Goal: Information Seeking & Learning: Check status

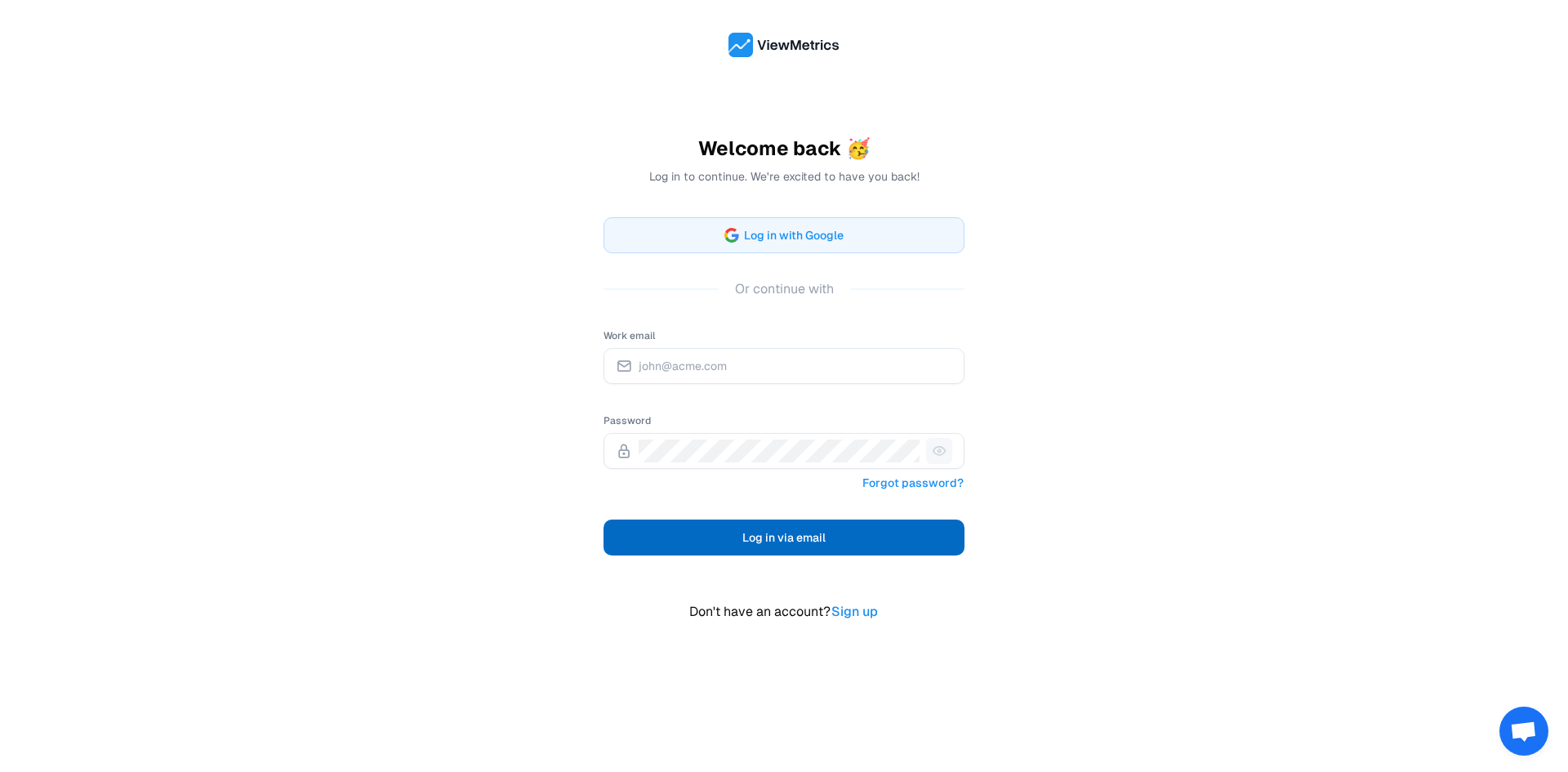
type input "[PERSON_NAME][EMAIL_ADDRESS][DOMAIN_NAME]"
click at [773, 537] on span "Log in via email" at bounding box center [784, 538] width 83 height 20
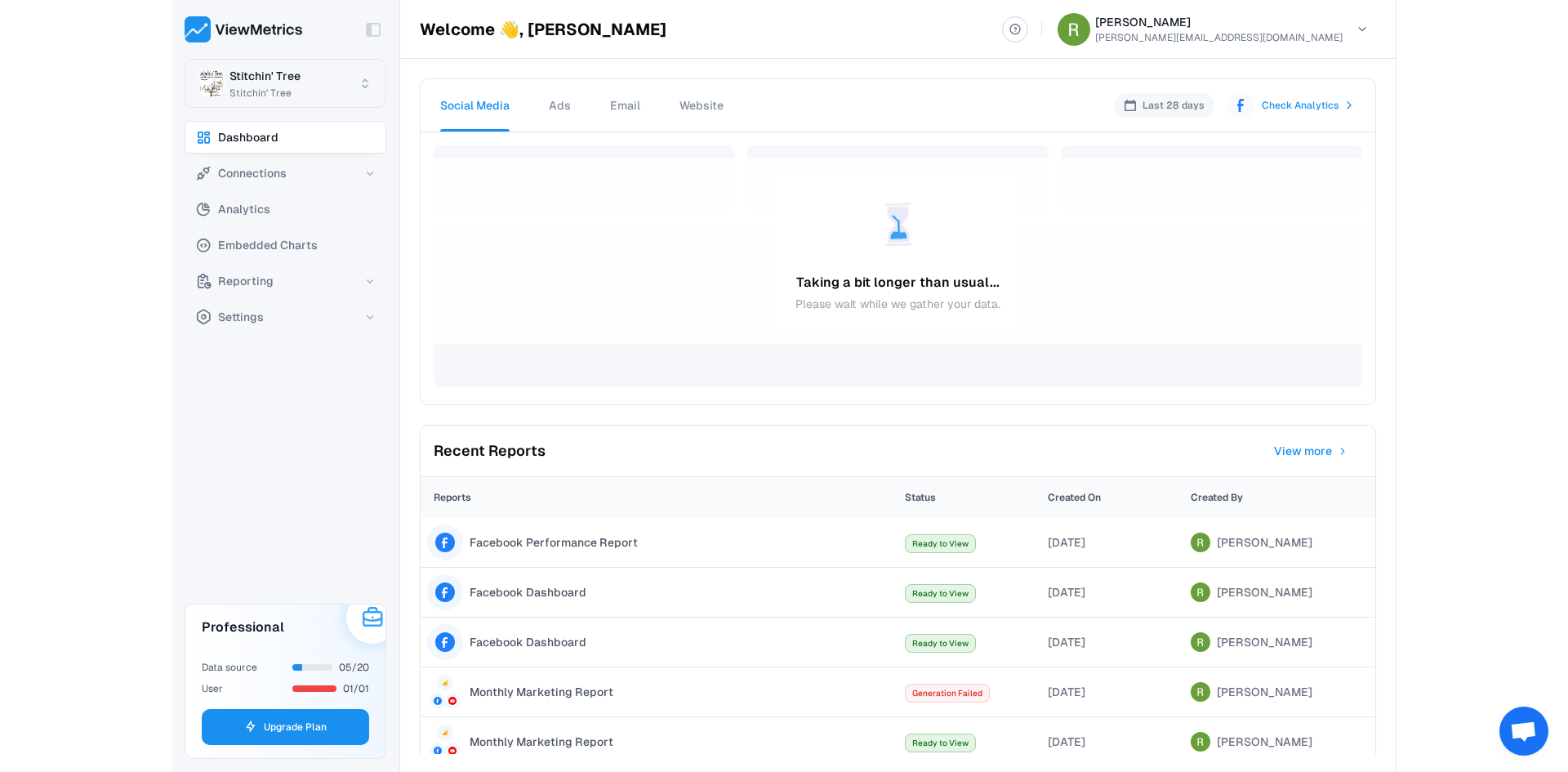
click at [357, 83] on html "Toggle Sidebar Stitchin' Tree Stitchin' Tree Dashboard Connections Analytics Em…" at bounding box center [784, 386] width 1568 height 772
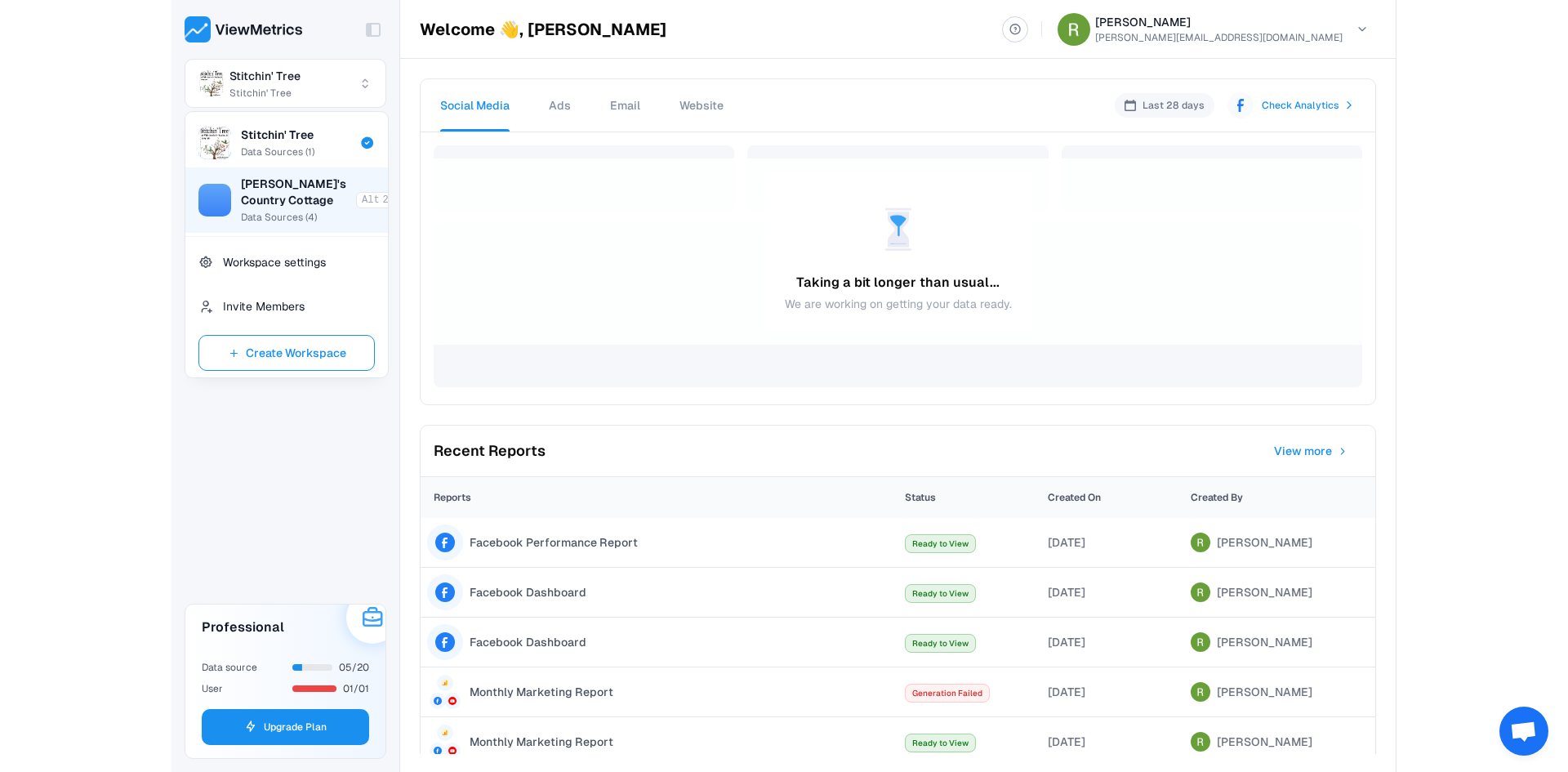
click at [267, 188] on span "[PERSON_NAME]'s Country Cottage" at bounding box center [293, 192] width 106 height 33
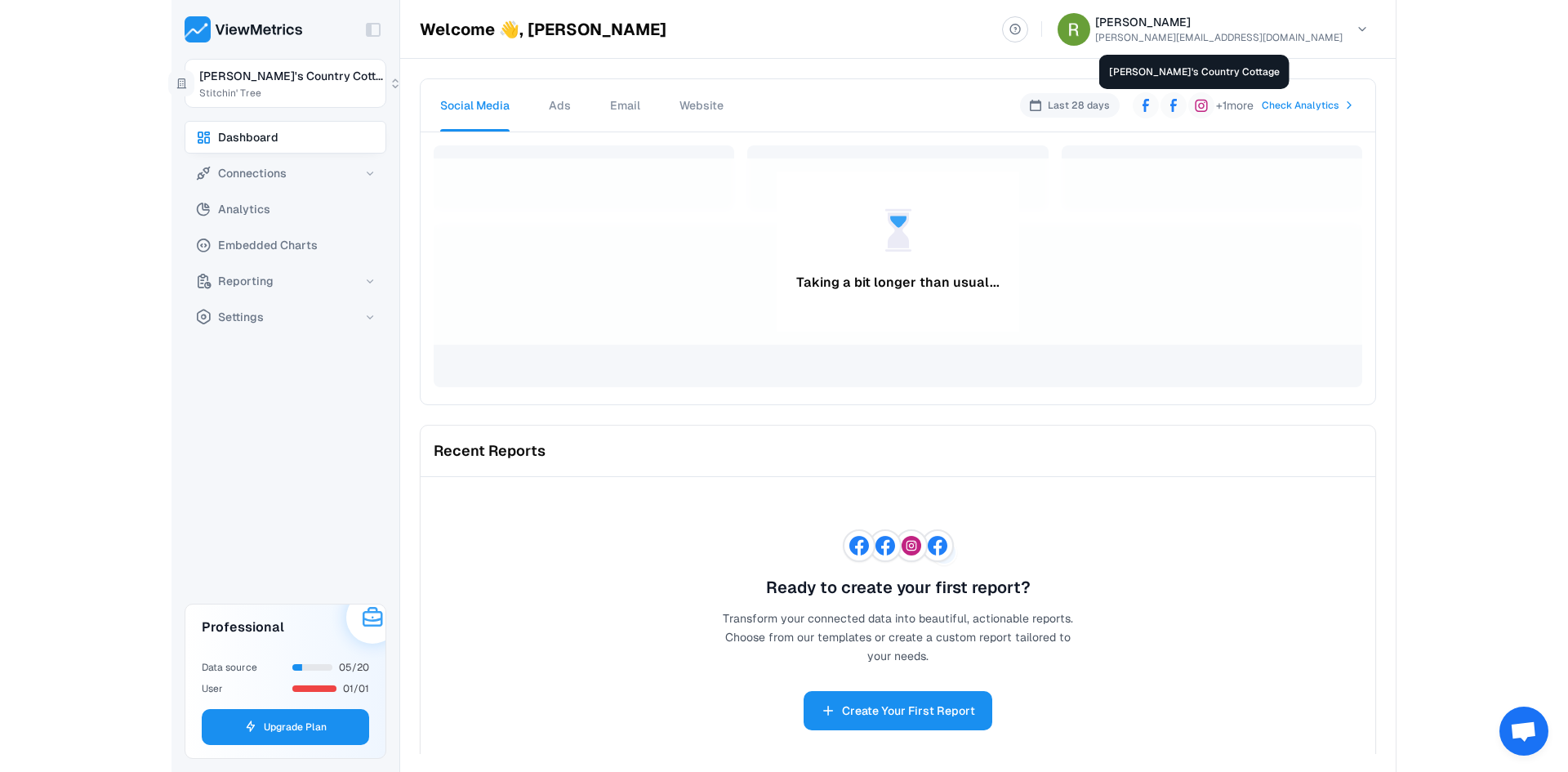
click at [1167, 106] on icon at bounding box center [1173, 105] width 13 height 13
click at [1167, 103] on icon at bounding box center [1173, 105] width 13 height 13
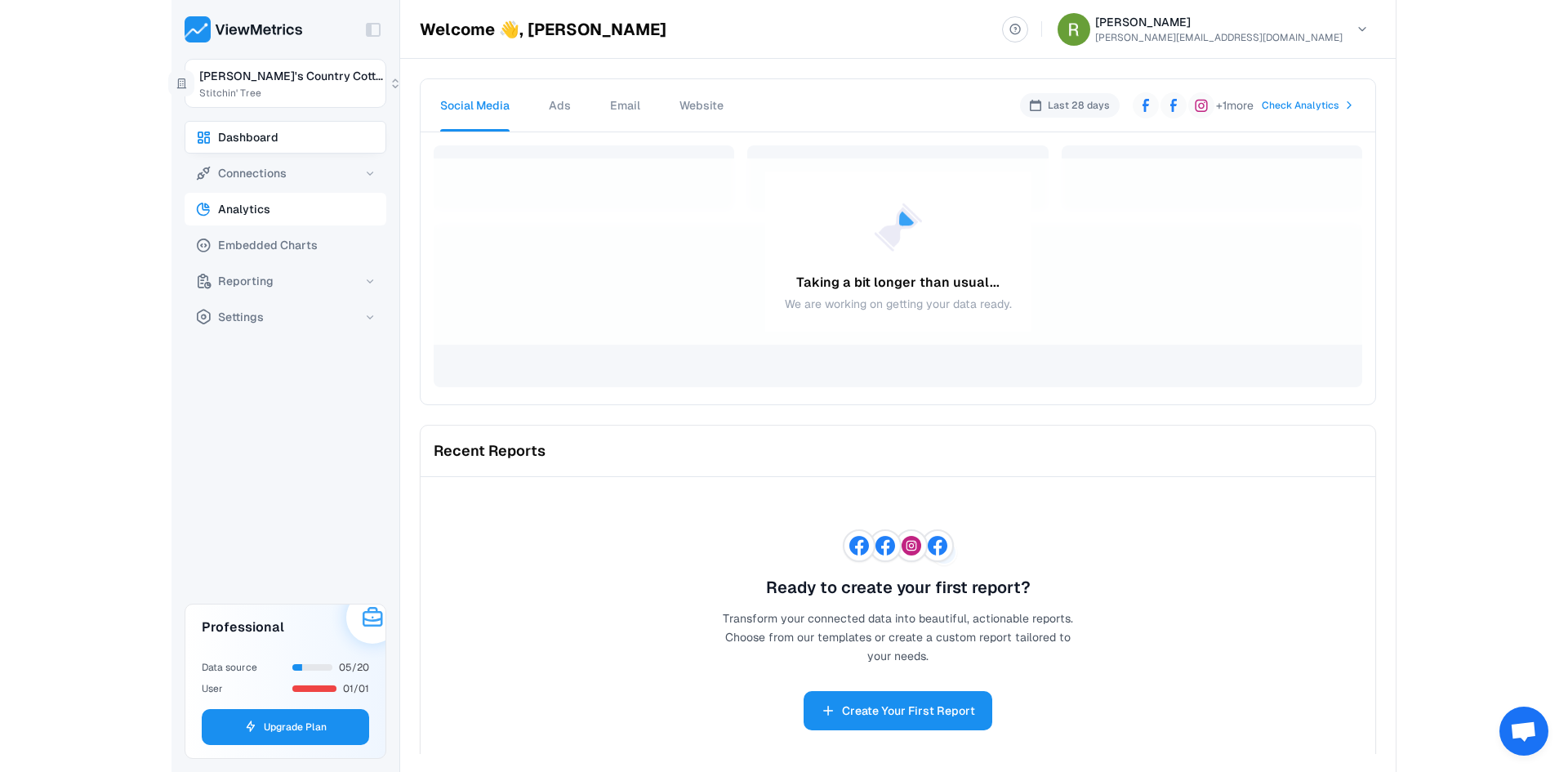
click at [260, 211] on span "Analytics" at bounding box center [244, 210] width 52 height 20
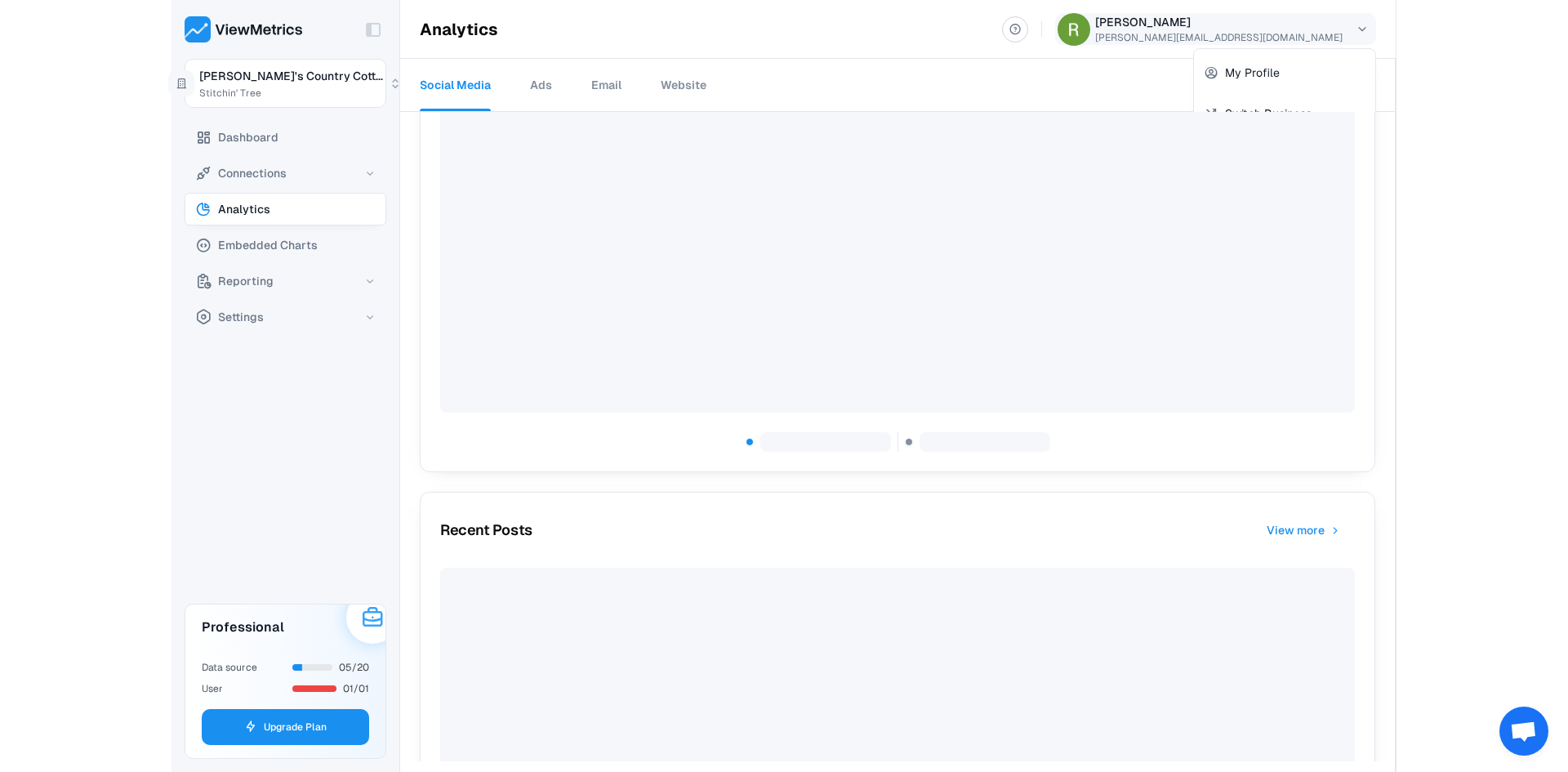
click at [1292, 20] on html "Toggle Sidebar Lori's Country Cott... Stitchin' Tree Dashboard Connections Anal…" at bounding box center [784, 386] width 1568 height 772
click at [993, 31] on html "Toggle Sidebar Lori's Country Cott... Stitchin' Tree Dashboard Connections Anal…" at bounding box center [784, 386] width 1568 height 772
click at [241, 137] on span "Dashboard" at bounding box center [248, 138] width 61 height 20
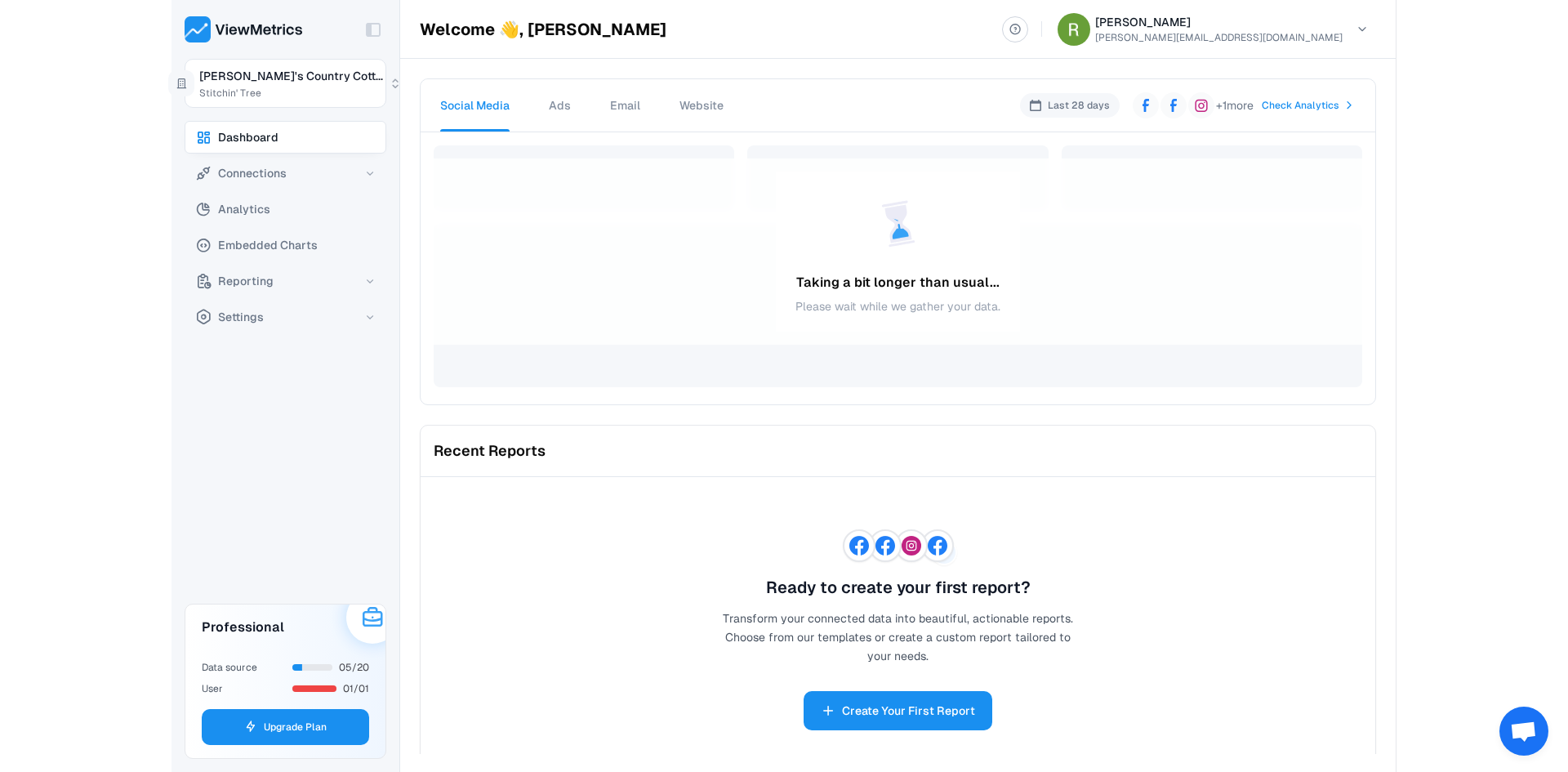
click at [1304, 100] on span "Check Analytics" at bounding box center [1301, 105] width 78 height 15
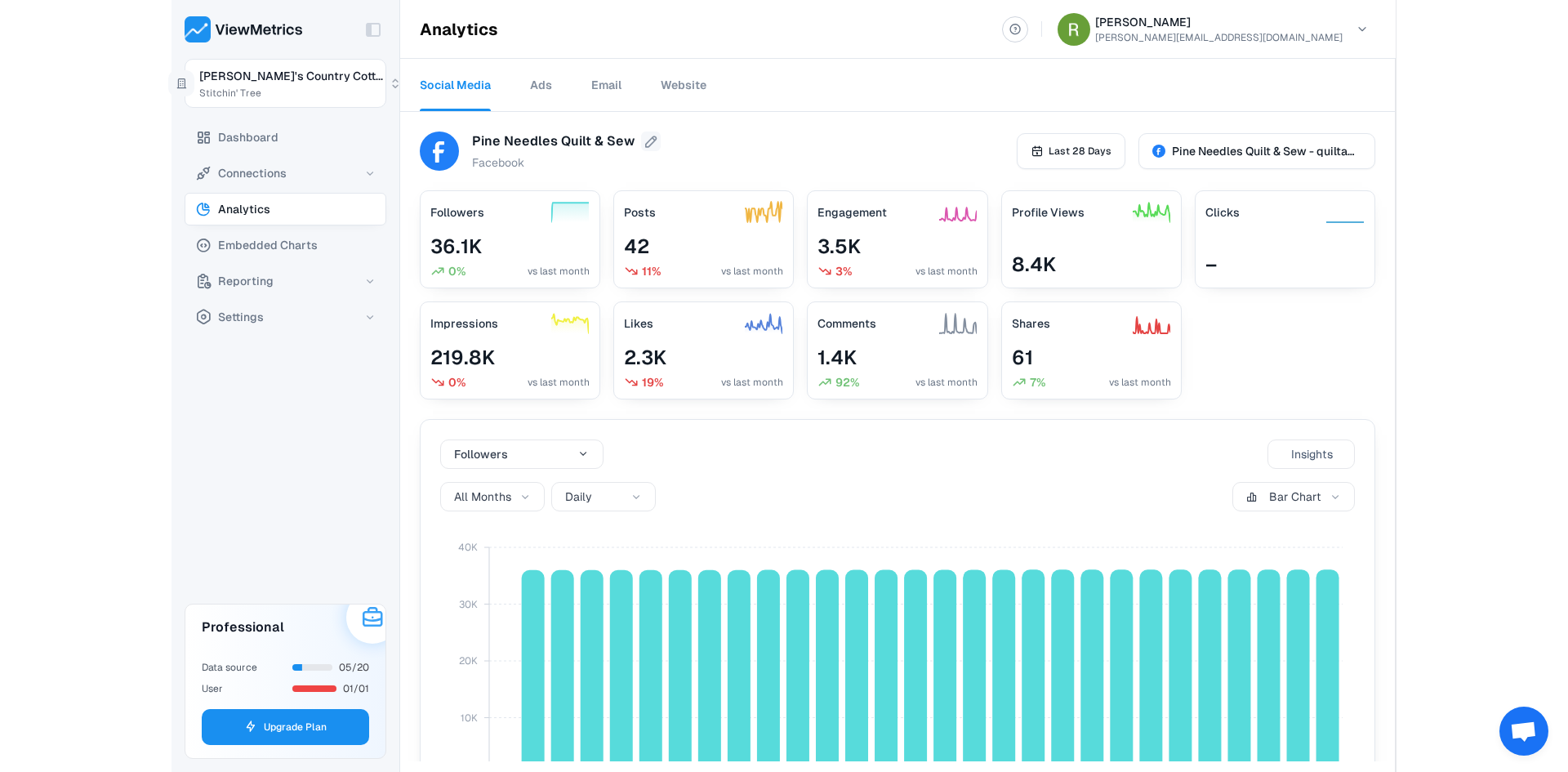
click at [650, 142] on icon at bounding box center [651, 142] width 16 height 20
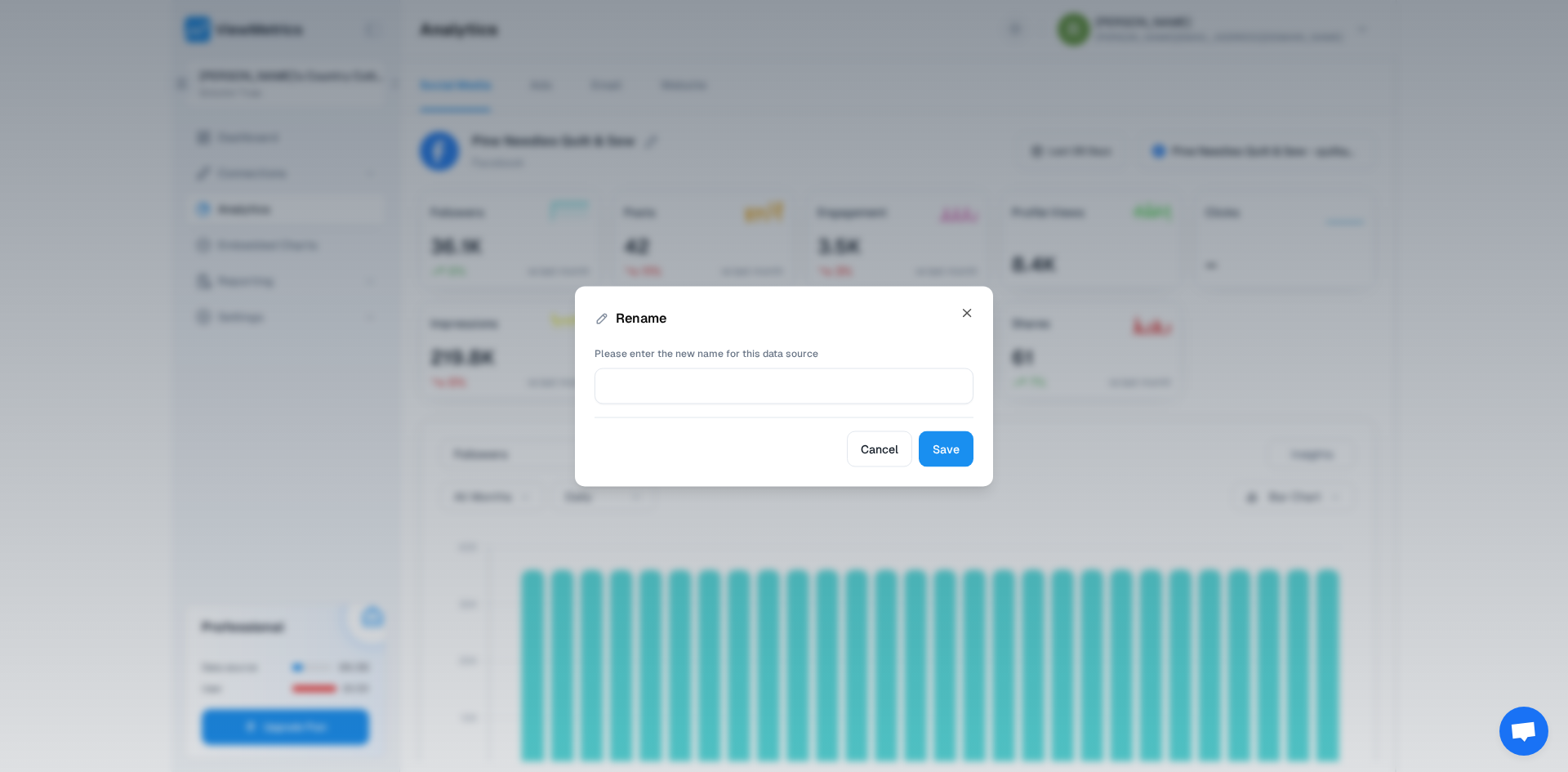
type input "Pine Needles Quilt & Sew"
click at [766, 147] on div at bounding box center [784, 386] width 1568 height 772
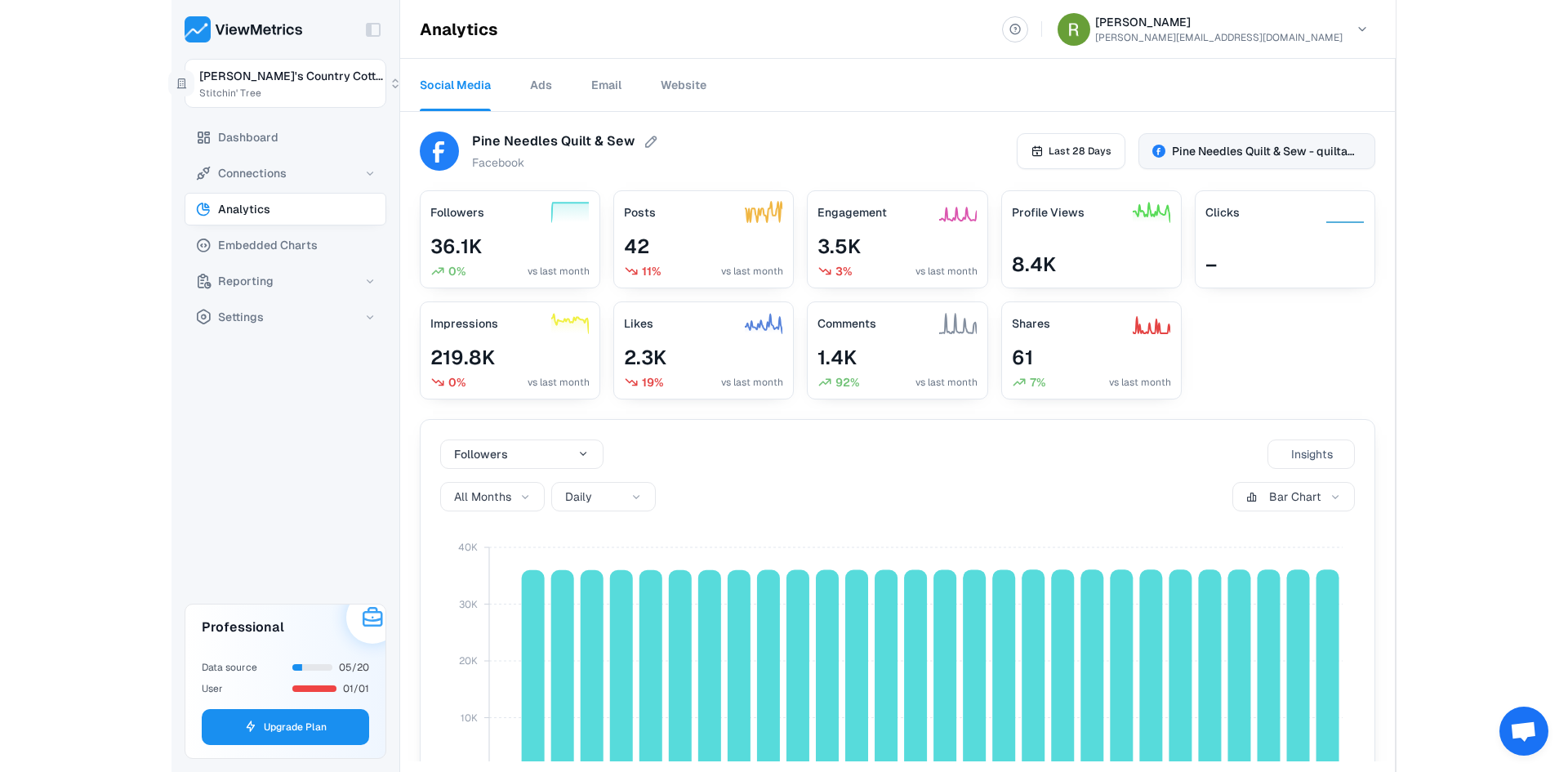
click at [1252, 159] on span "Pine Needles Quilt & Sew - quiltandsew" at bounding box center [1267, 151] width 190 height 16
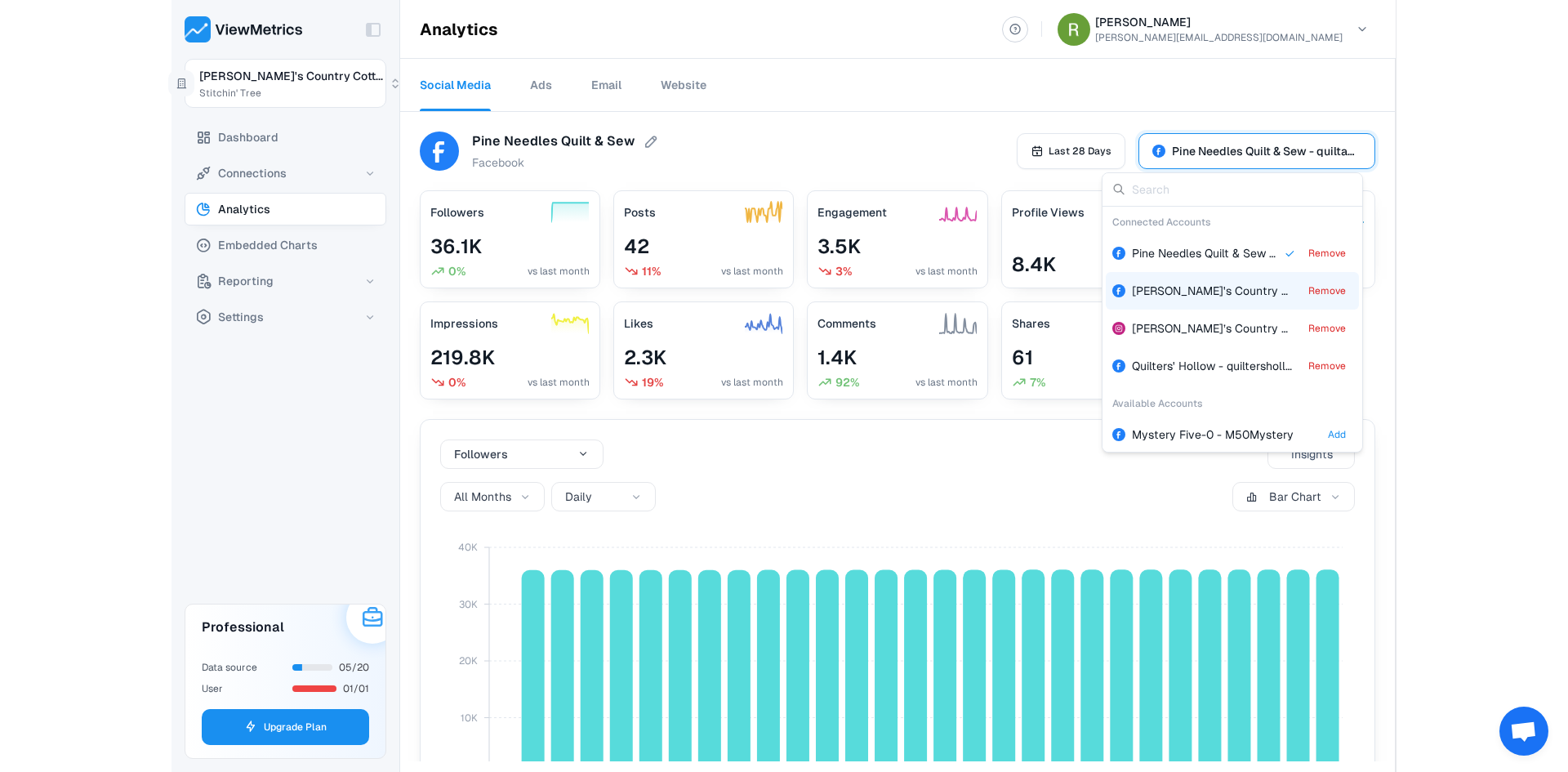
click at [1234, 289] on span "Lori's Country Cottage - loriscountrycottage" at bounding box center [1286, 291] width 308 height 15
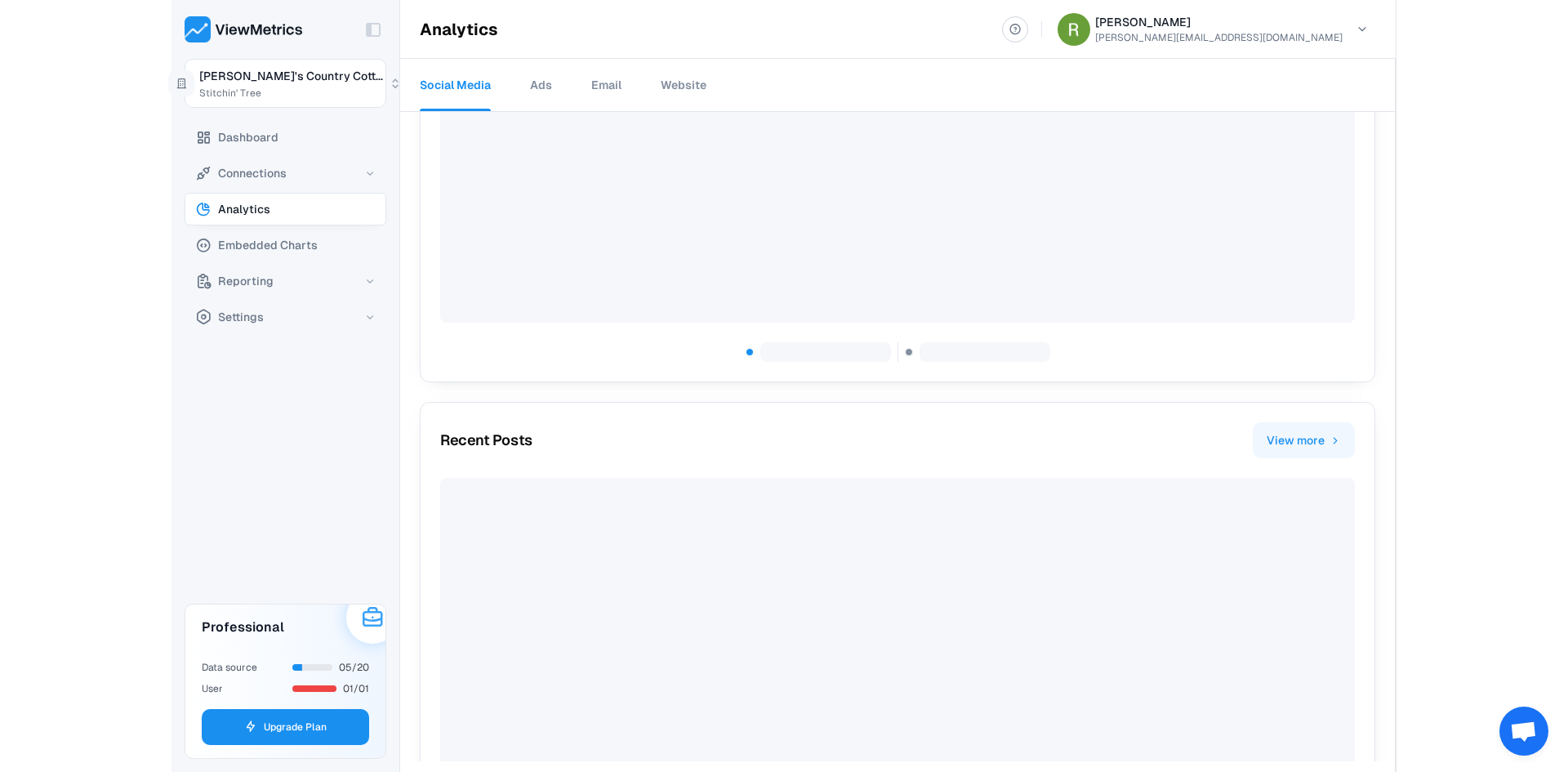
click at [1288, 444] on div "Recent Posts View more Demographics Age [DEMOGRAPHIC_DATA] [DEMOGRAPHIC_DATA] G…" at bounding box center [897, 420] width 995 height 617
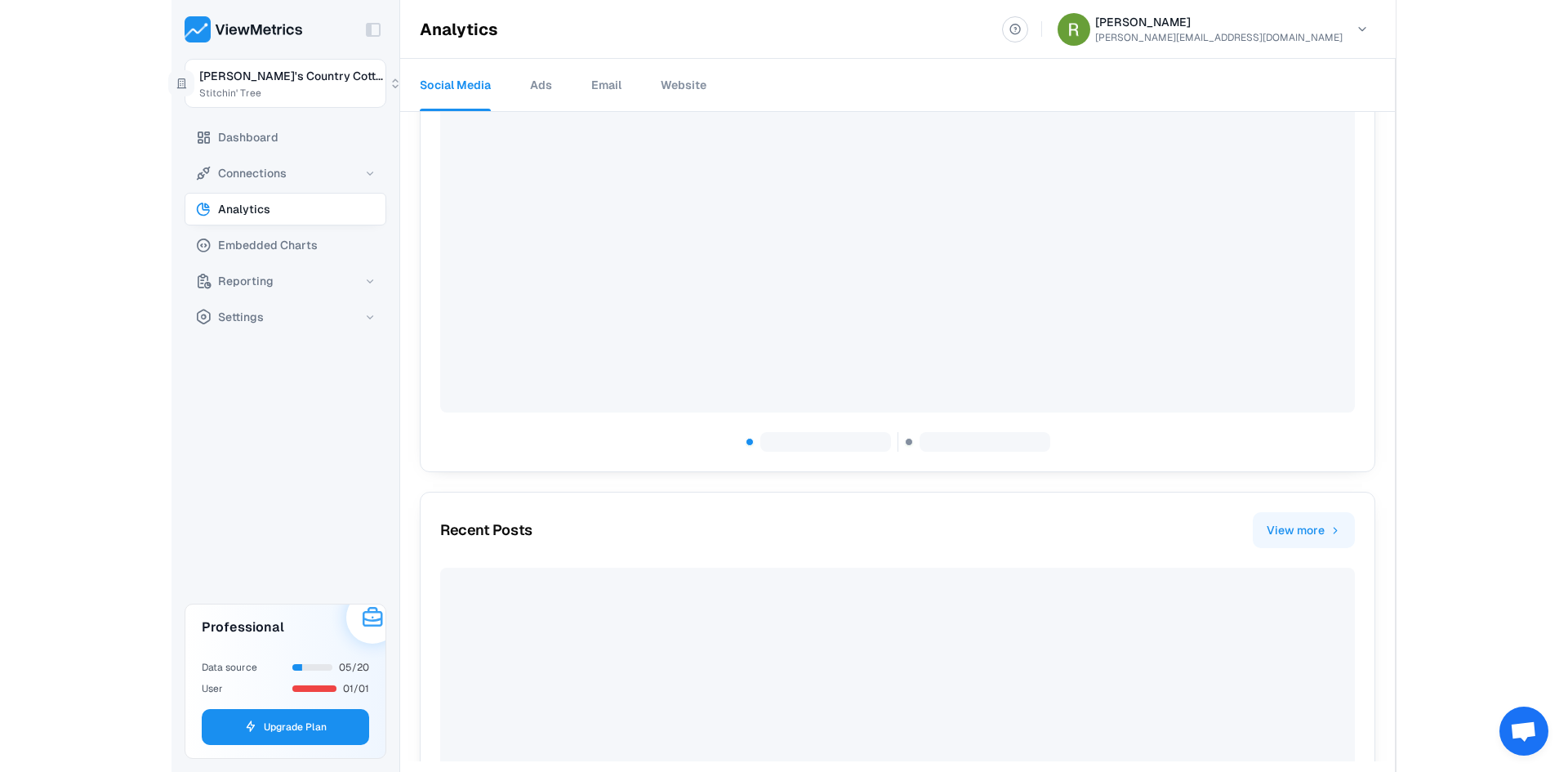
click at [1289, 533] on link "View more" at bounding box center [1304, 530] width 102 height 36
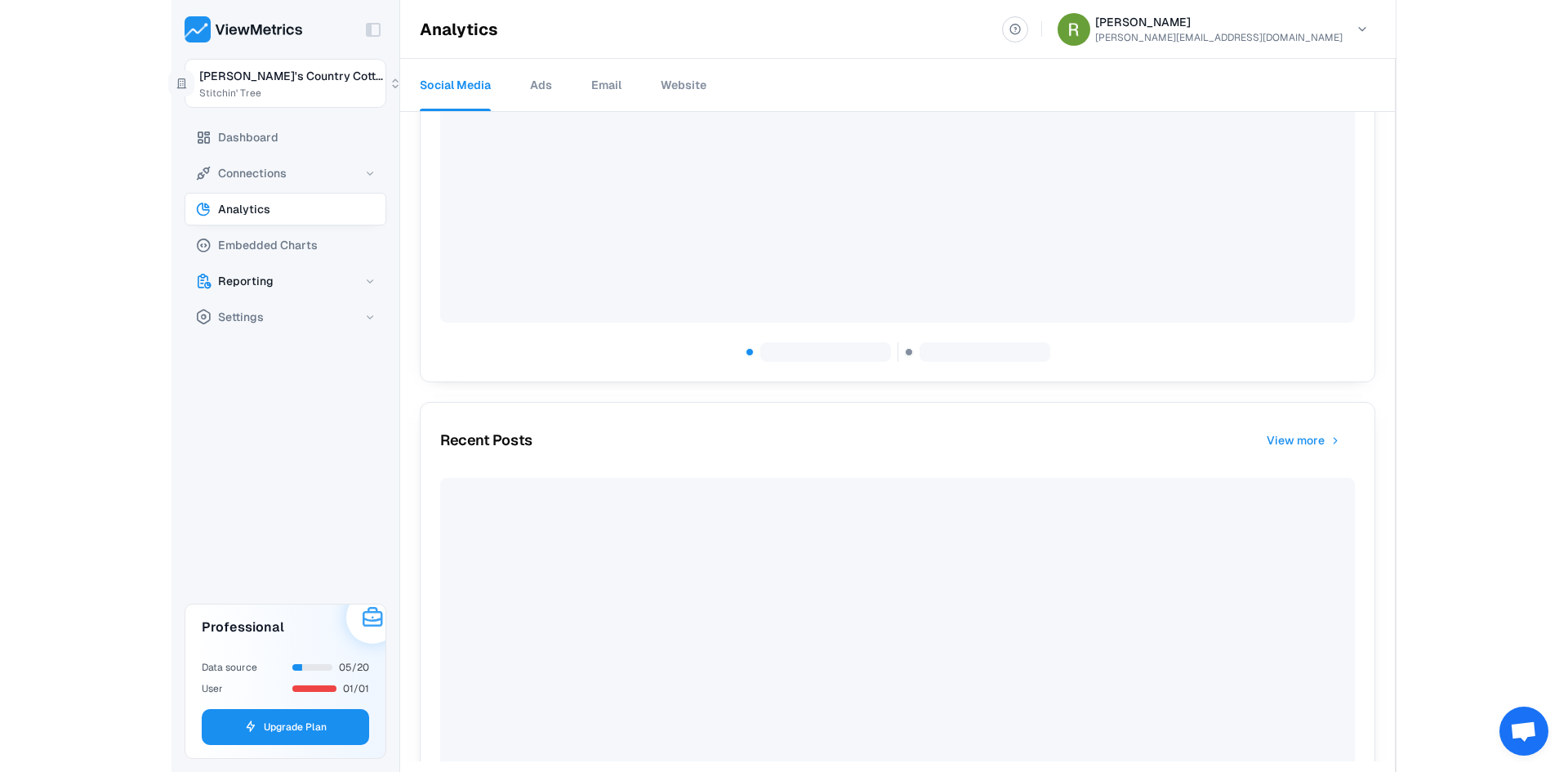
click at [246, 279] on span "Reporting" at bounding box center [246, 282] width 56 height 20
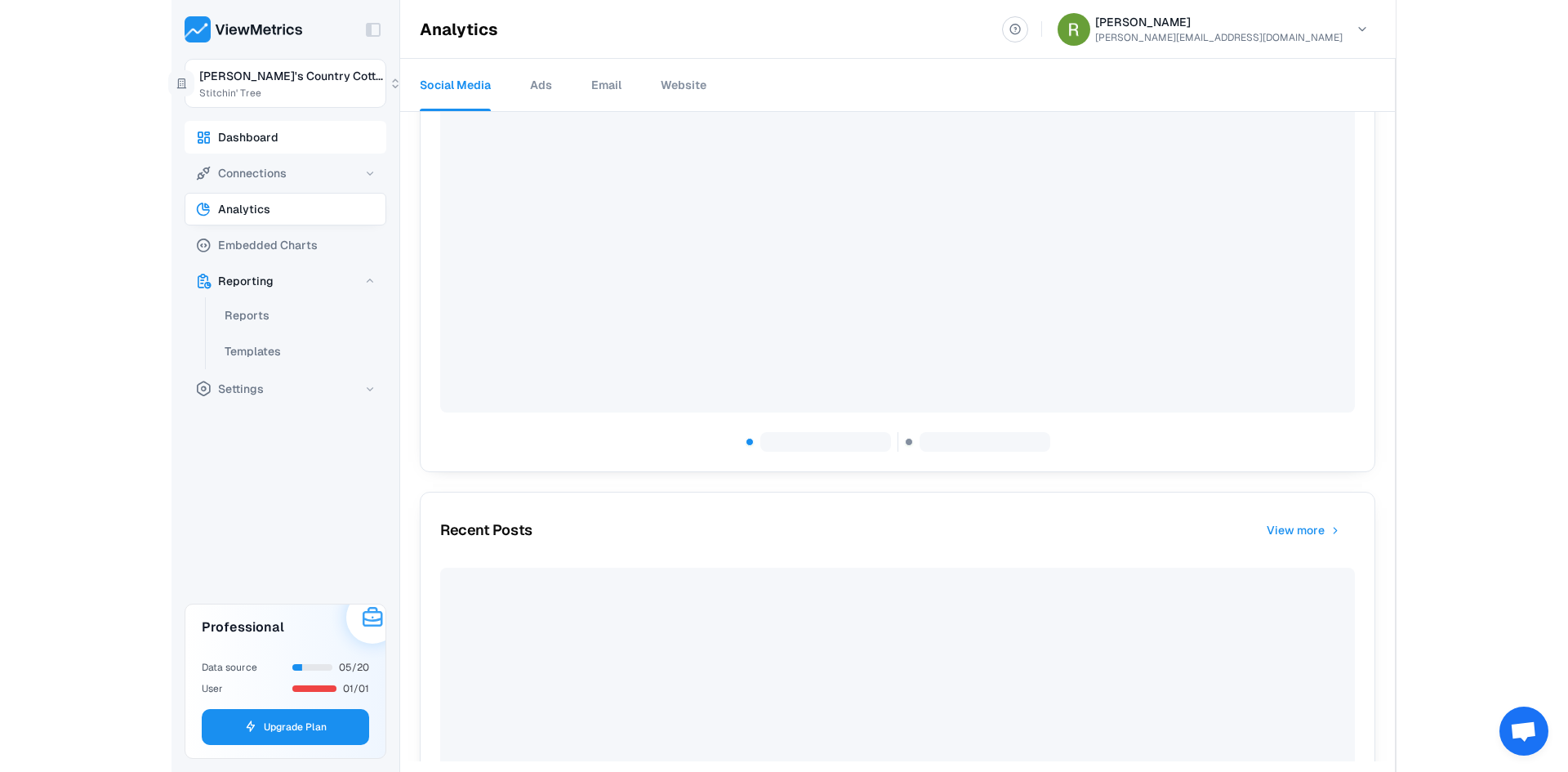
click at [257, 138] on span "Dashboard" at bounding box center [248, 138] width 61 height 20
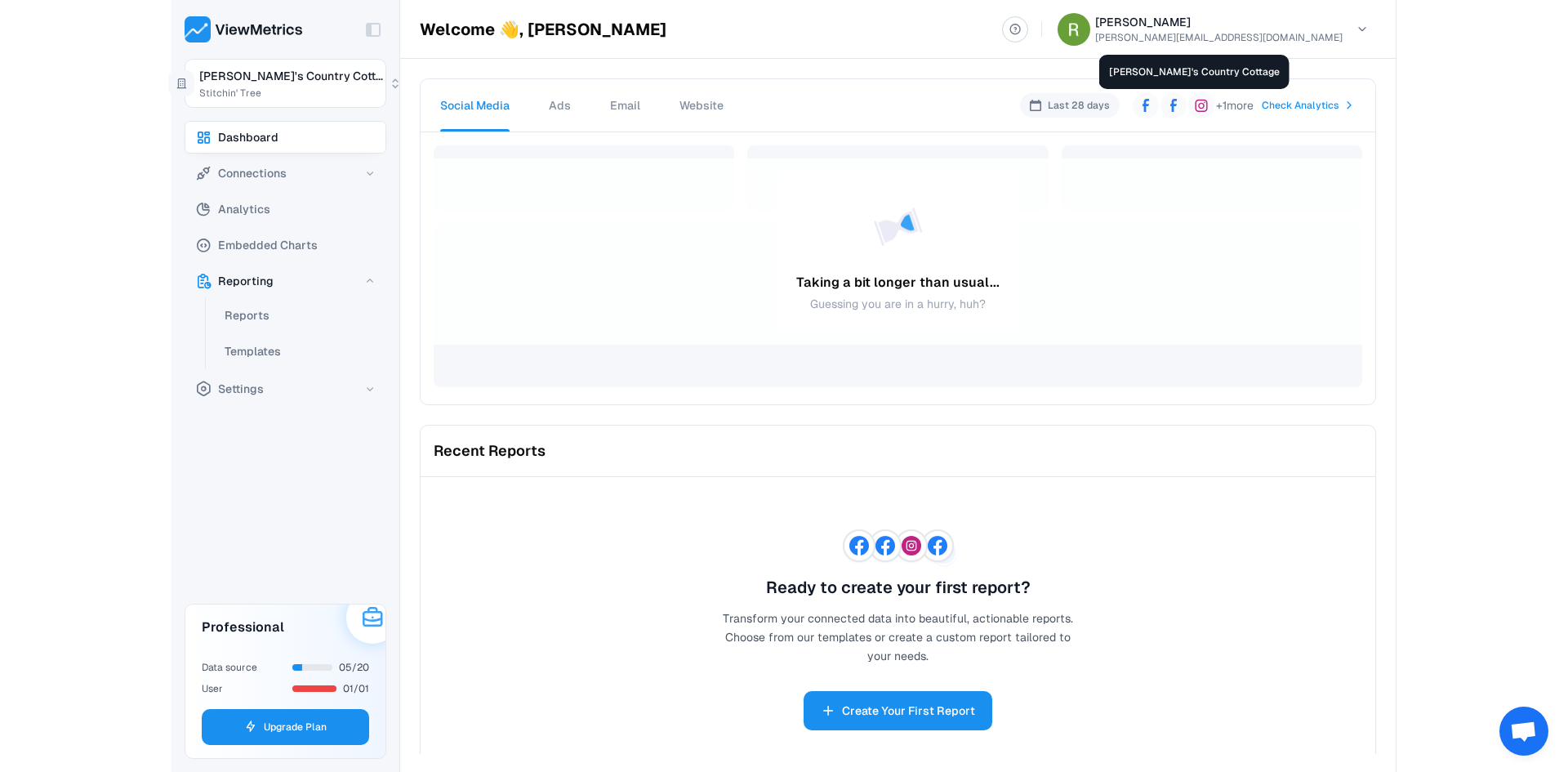
click at [1167, 105] on icon at bounding box center [1173, 105] width 13 height 13
click at [1296, 102] on span "Check Analytics" at bounding box center [1301, 105] width 78 height 15
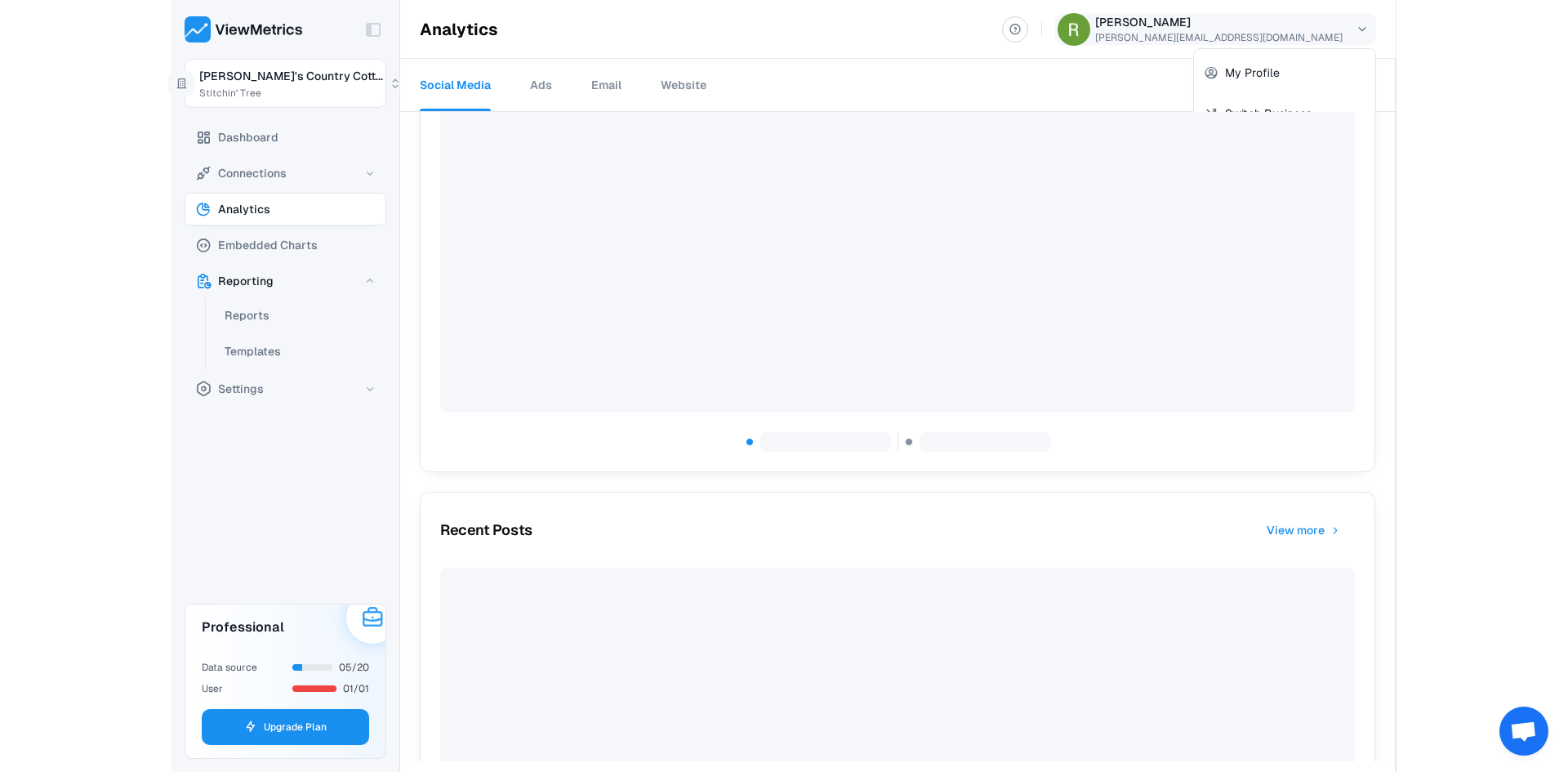
click at [1298, 29] on html "Toggle Sidebar Lori's Country Cott... Stitchin' Tree Dashboard Connections Anal…" at bounding box center [784, 386] width 1568 height 772
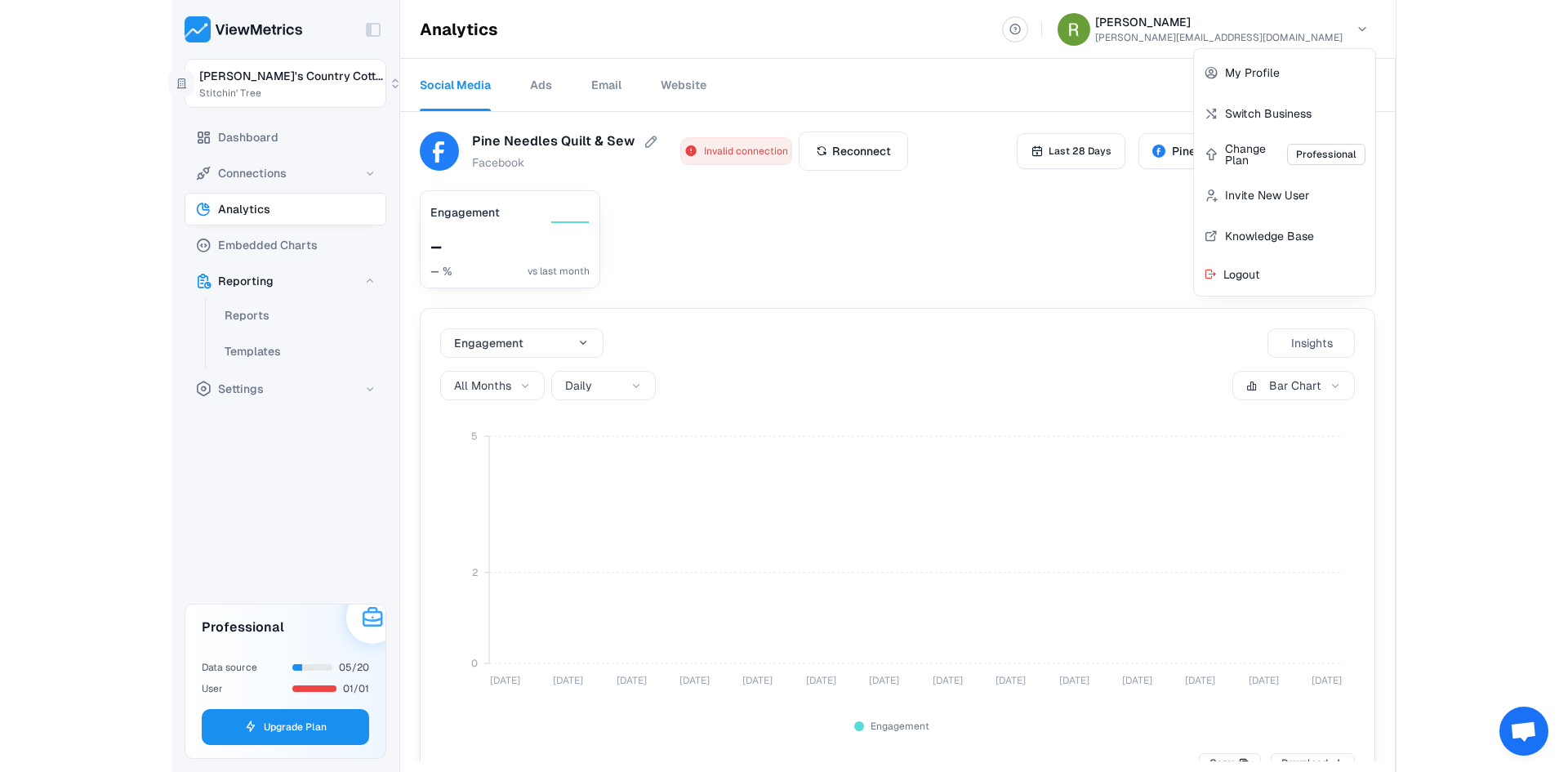
click at [879, 79] on html "Toggle Sidebar Lori's Country Cott... Stitchin' Tree Dashboard Connections Anal…" at bounding box center [784, 386] width 1568 height 772
click at [1224, 151] on span "Pine Needles Quilt & Sew - quiltandsew" at bounding box center [1267, 151] width 190 height 16
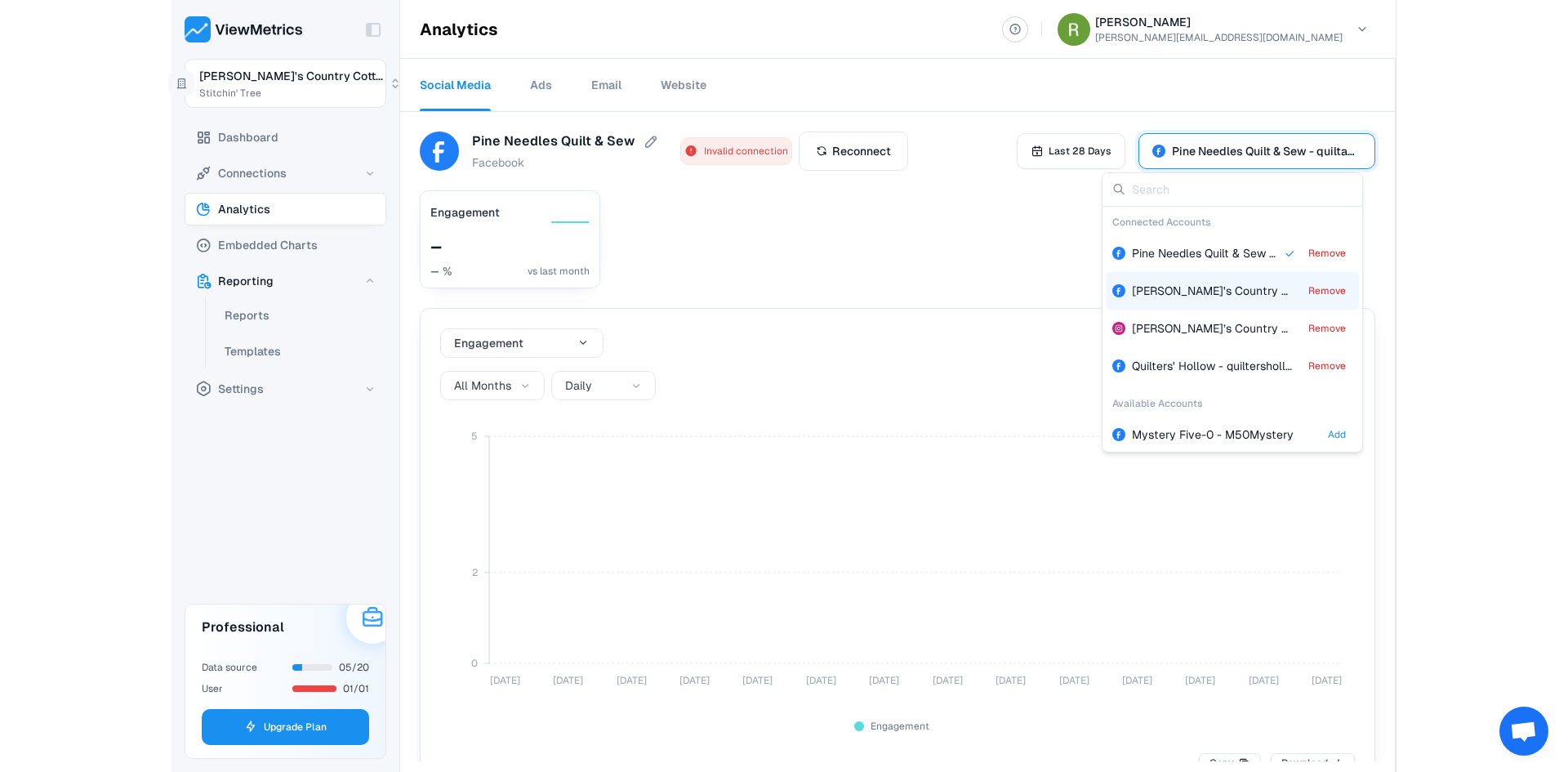
click at [1237, 295] on span "Lori's Country Cottage - loriscountrycottage" at bounding box center [1286, 291] width 308 height 15
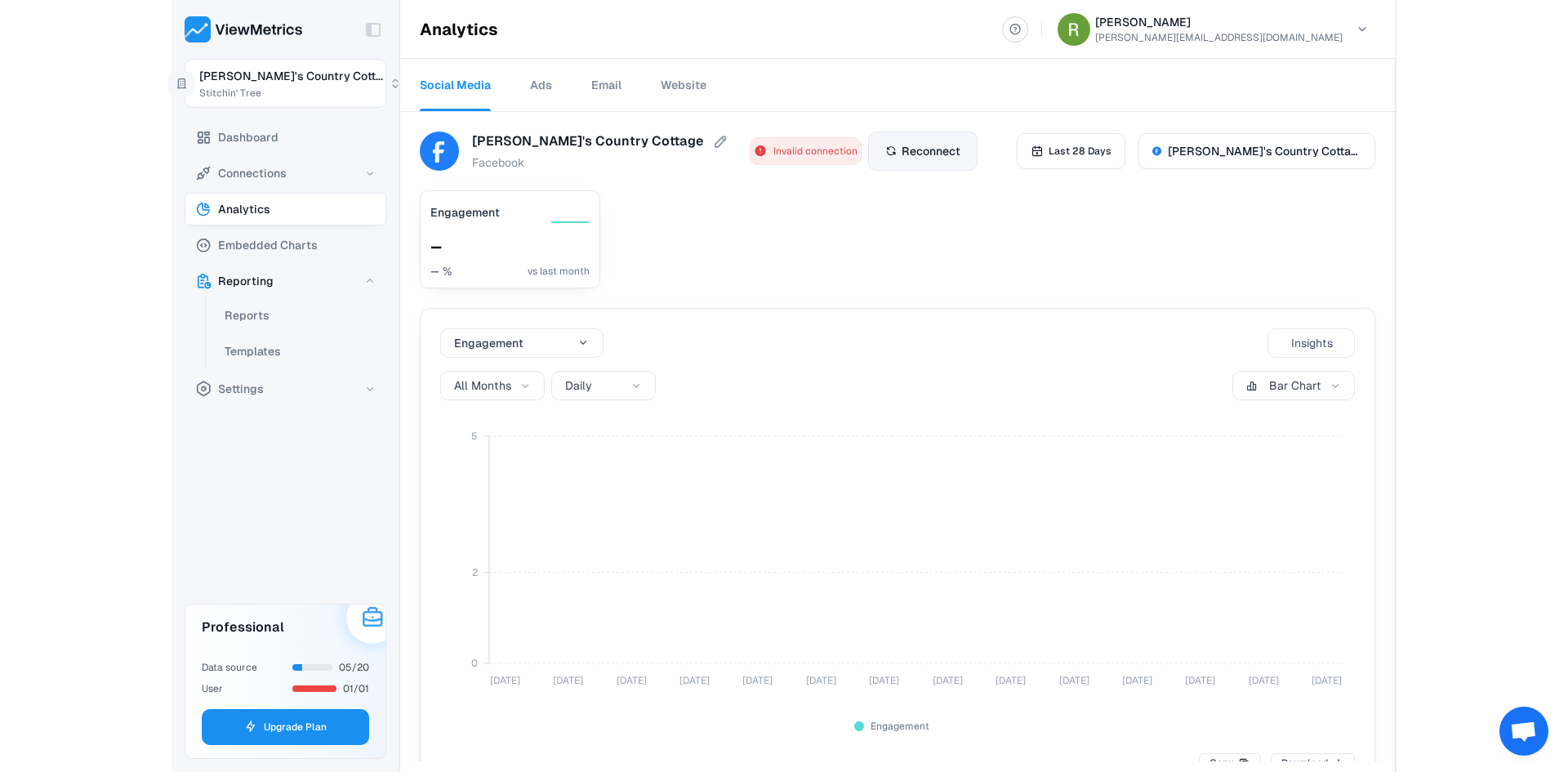
click at [901, 151] on span "Reconnect" at bounding box center [930, 151] width 59 height 23
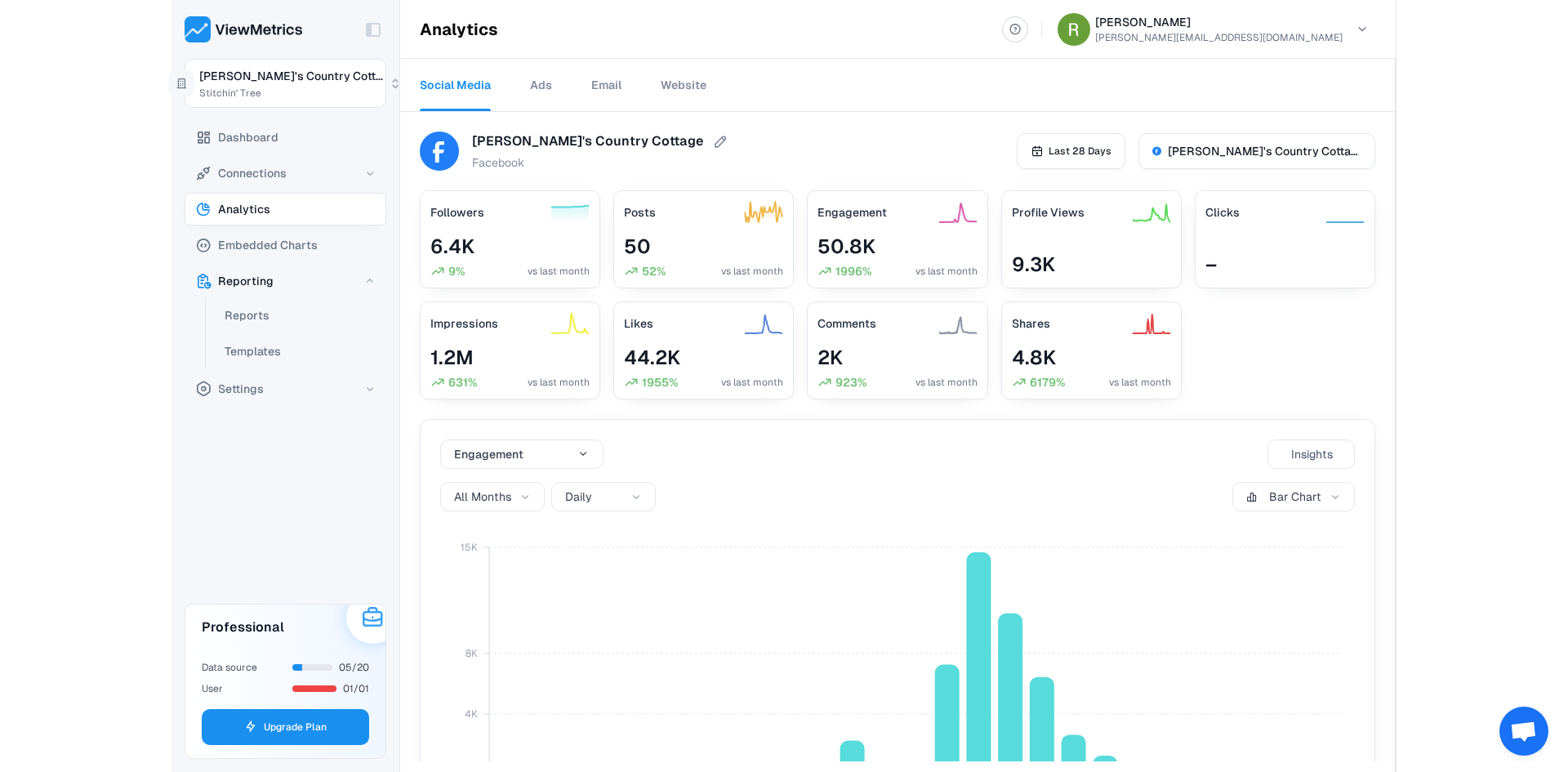
drag, startPoint x: 1412, startPoint y: 1, endPoint x: 809, endPoint y: 14, distance: 603.1
click at [809, 14] on header "Analytics Teresa Coenen teresa@stitchintree.com" at bounding box center [898, 29] width 996 height 59
click at [1088, 148] on span "Last 28 Days" at bounding box center [1080, 151] width 63 height 15
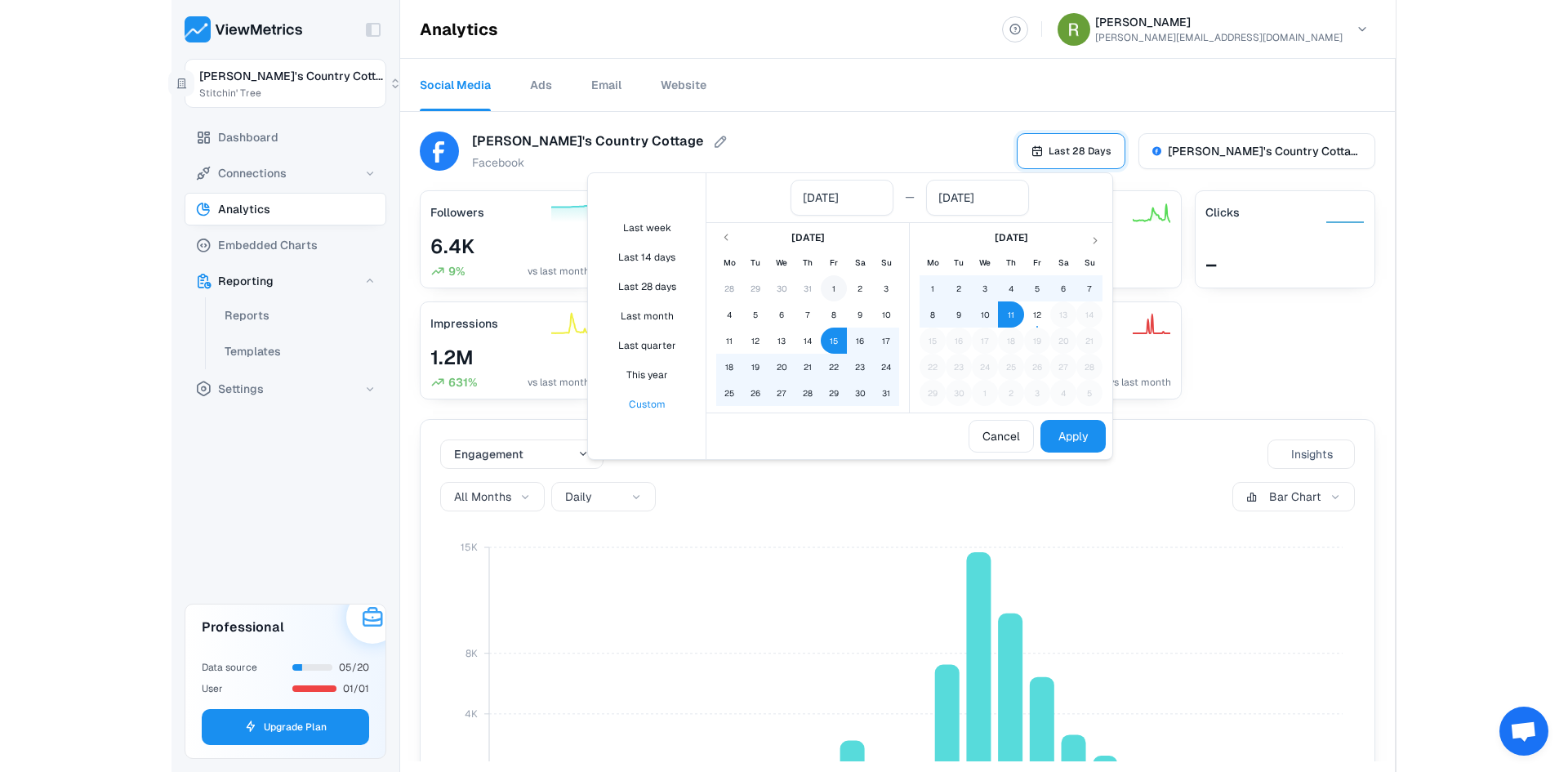
click at [831, 289] on button "1" at bounding box center [833, 289] width 26 height 26
type input "01 Aug, 2025"
click at [886, 391] on button "31" at bounding box center [886, 393] width 26 height 26
type input "31 Aug, 2025"
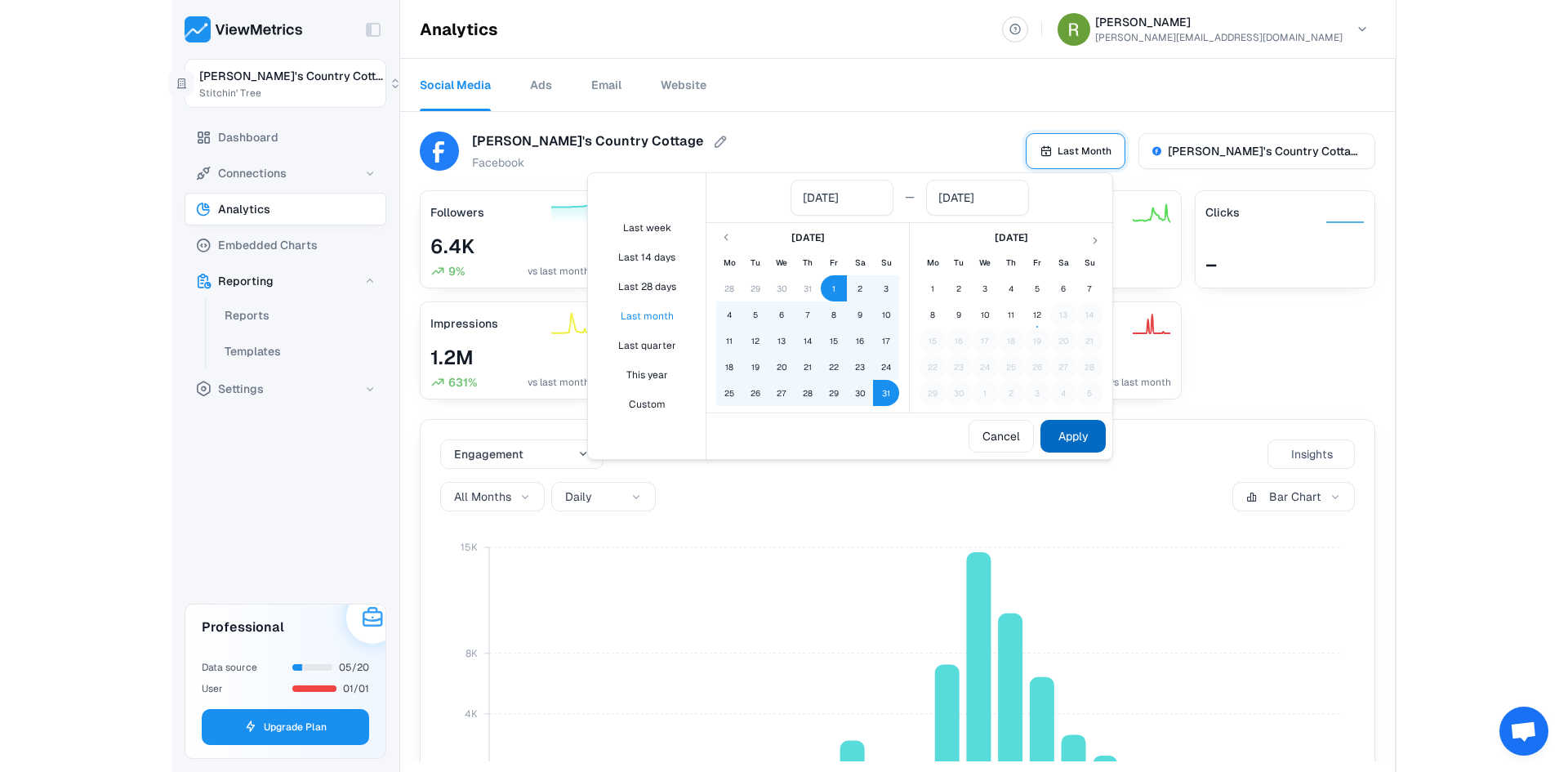
click at [1067, 435] on button "Apply" at bounding box center [1073, 436] width 65 height 33
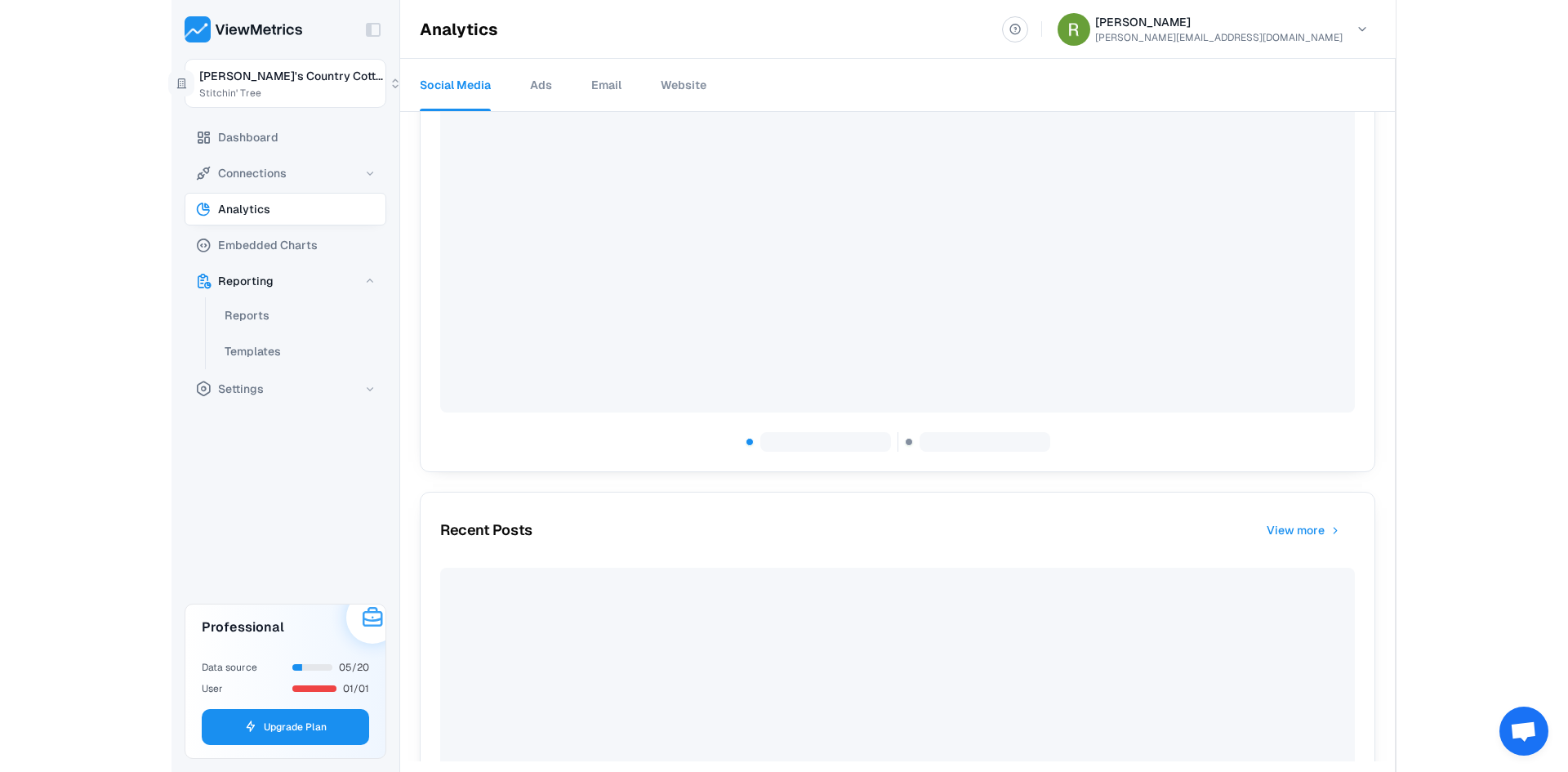
click at [1017, 17] on header "Analytics Teresa Coenen teresa@stitchintree.com" at bounding box center [898, 29] width 996 height 59
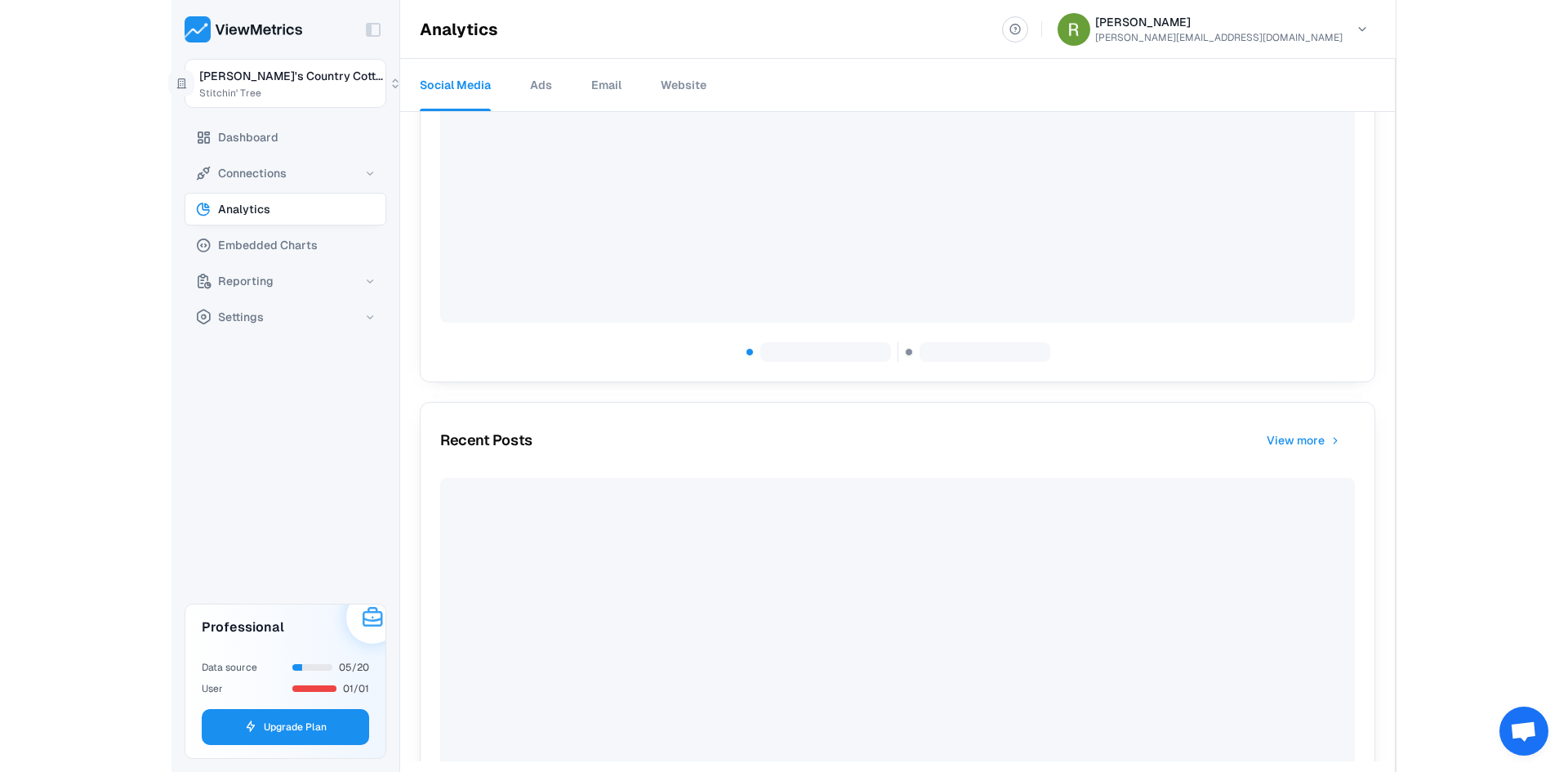
click at [786, 358] on div at bounding box center [825, 353] width 131 height 20
click at [959, 358] on div at bounding box center [984, 353] width 131 height 20
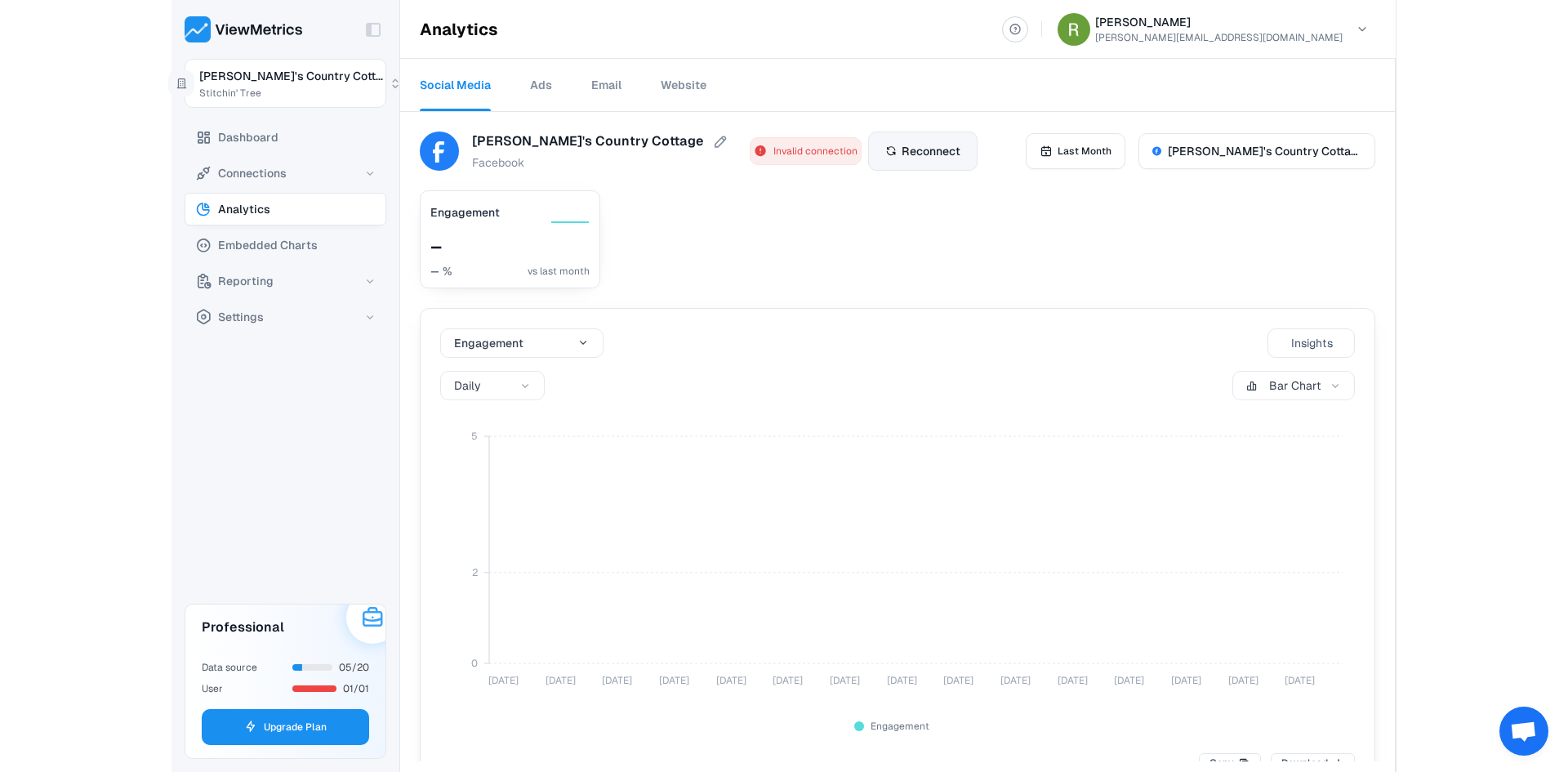
click at [901, 150] on span "Reconnect" at bounding box center [930, 151] width 59 height 23
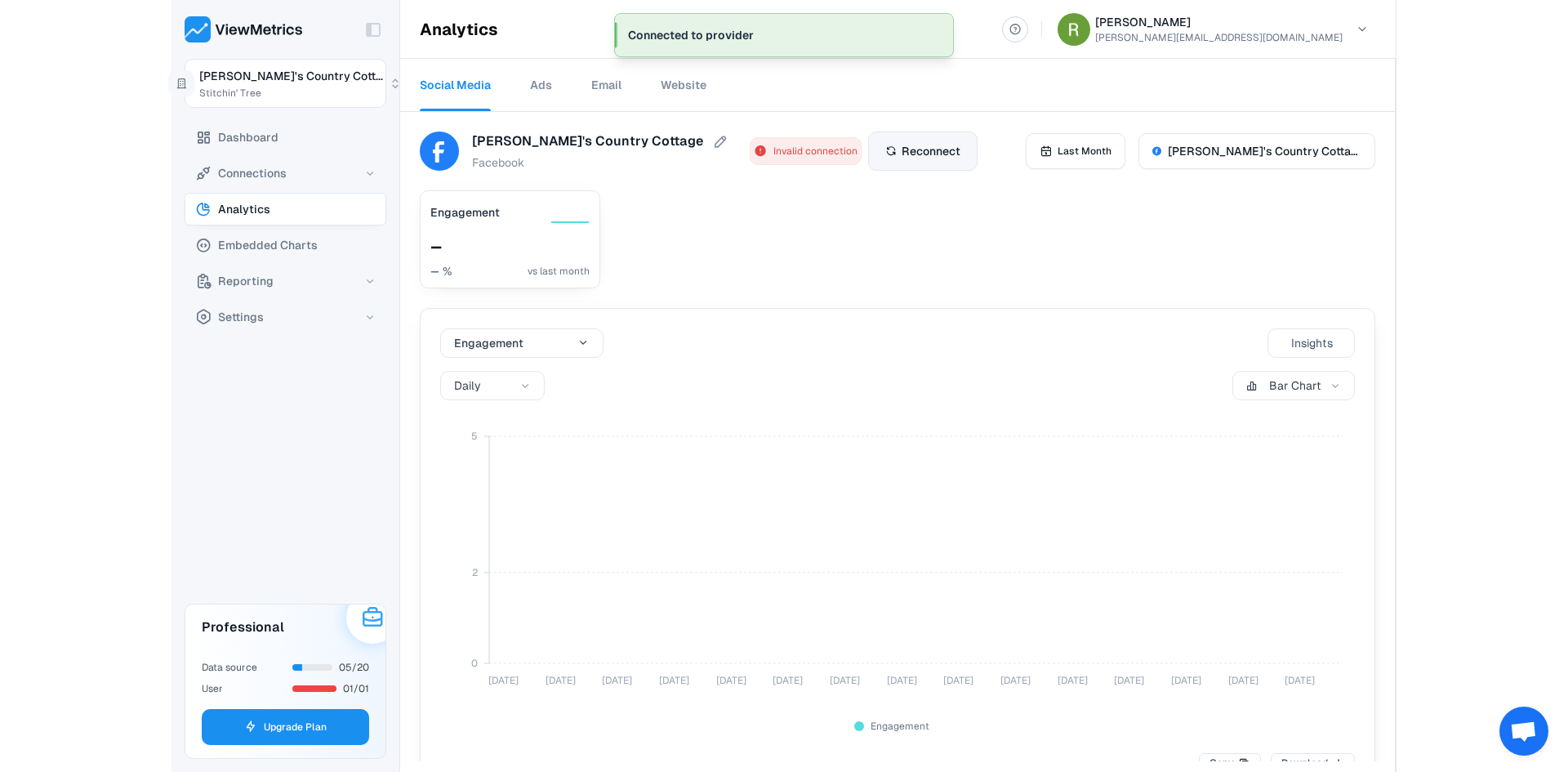
click at [901, 151] on span "Reconnect" at bounding box center [930, 151] width 59 height 23
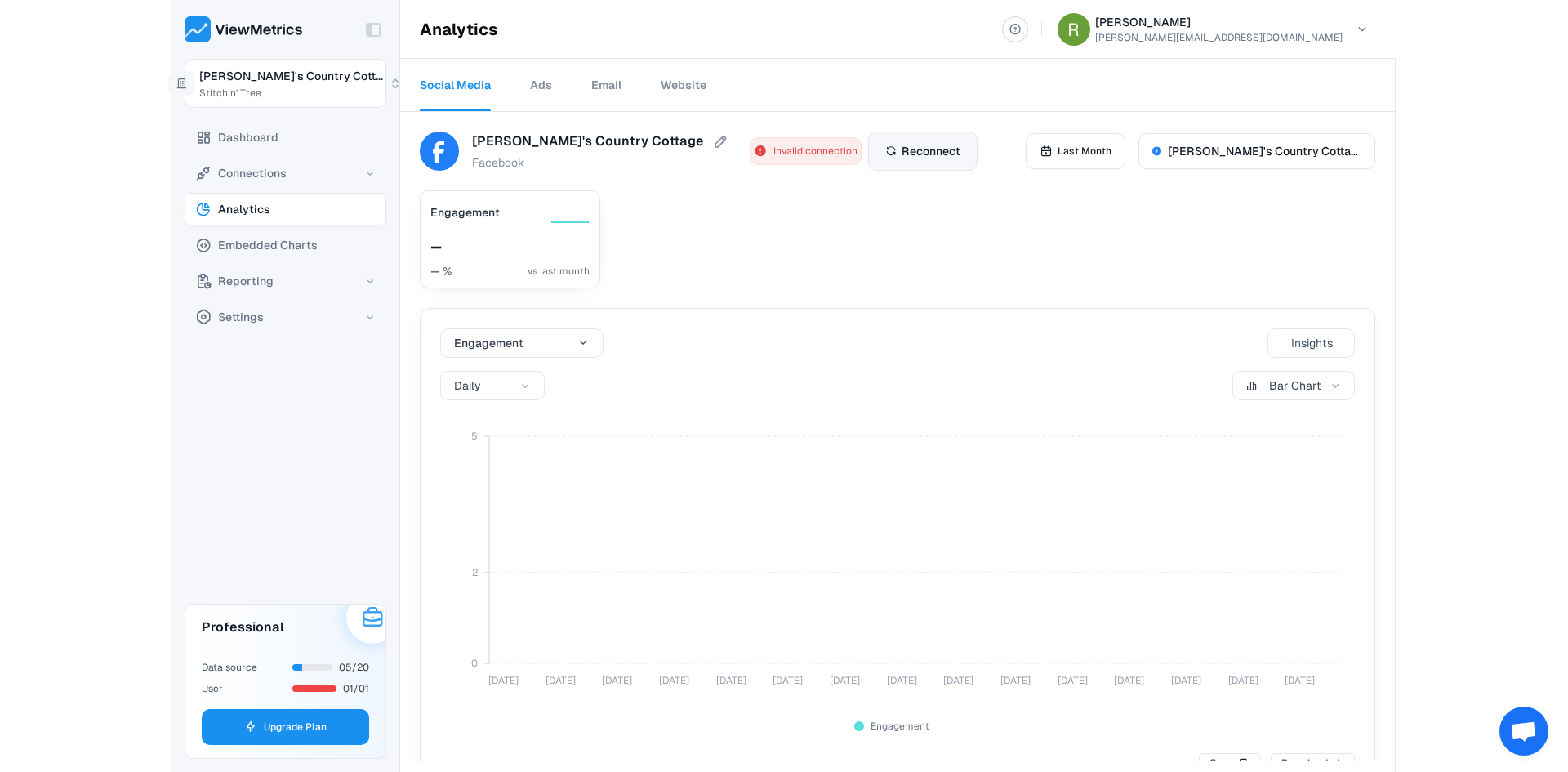
click at [901, 148] on span "Reconnect" at bounding box center [930, 151] width 59 height 23
click at [901, 149] on span "Reconnect" at bounding box center [930, 151] width 59 height 23
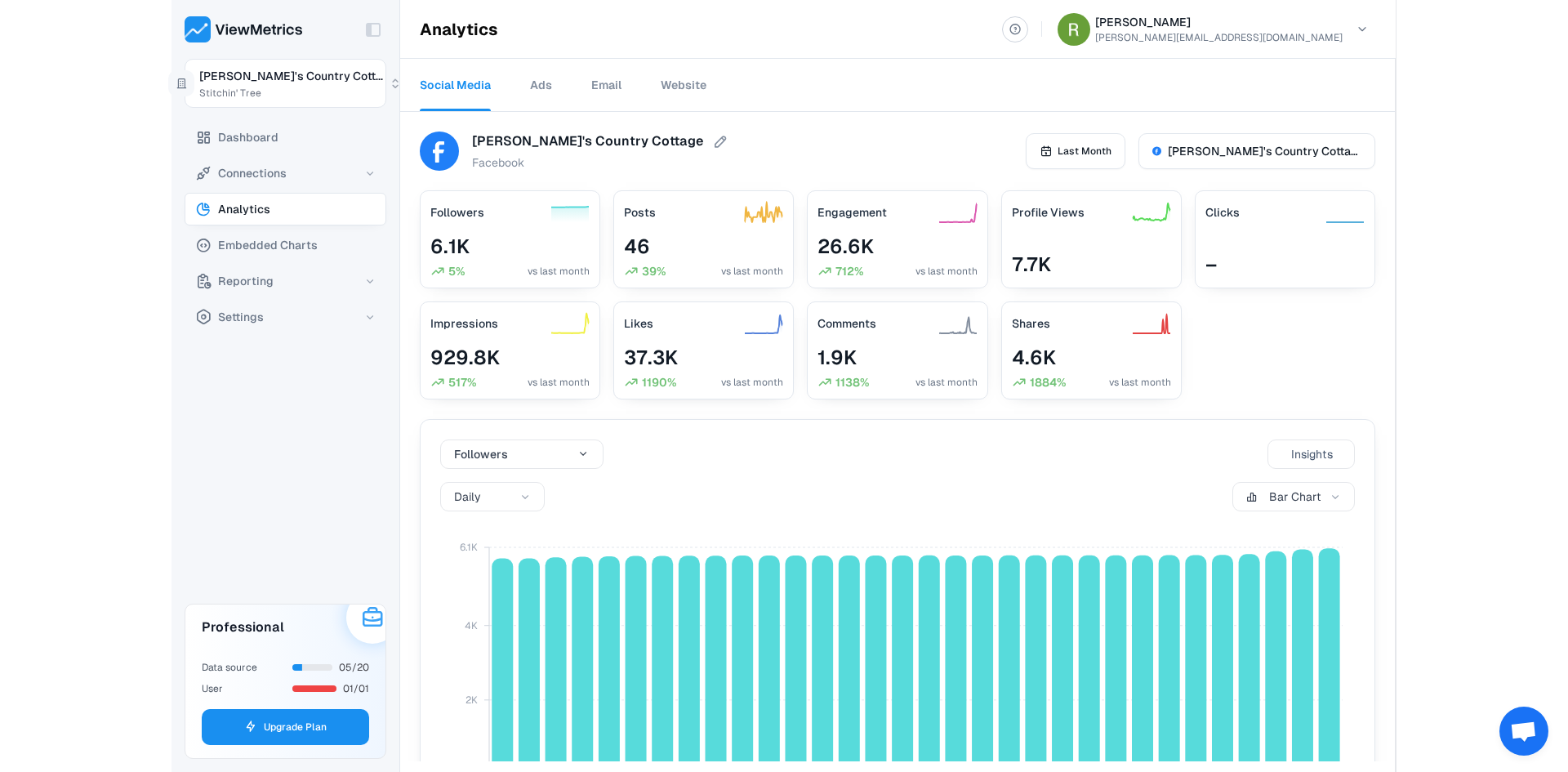
click at [1146, 222] on icon at bounding box center [1152, 213] width 38 height 19
click at [1196, 147] on span "[PERSON_NAME]'s Country Cottage - loriscountrycottage" at bounding box center [1265, 151] width 194 height 16
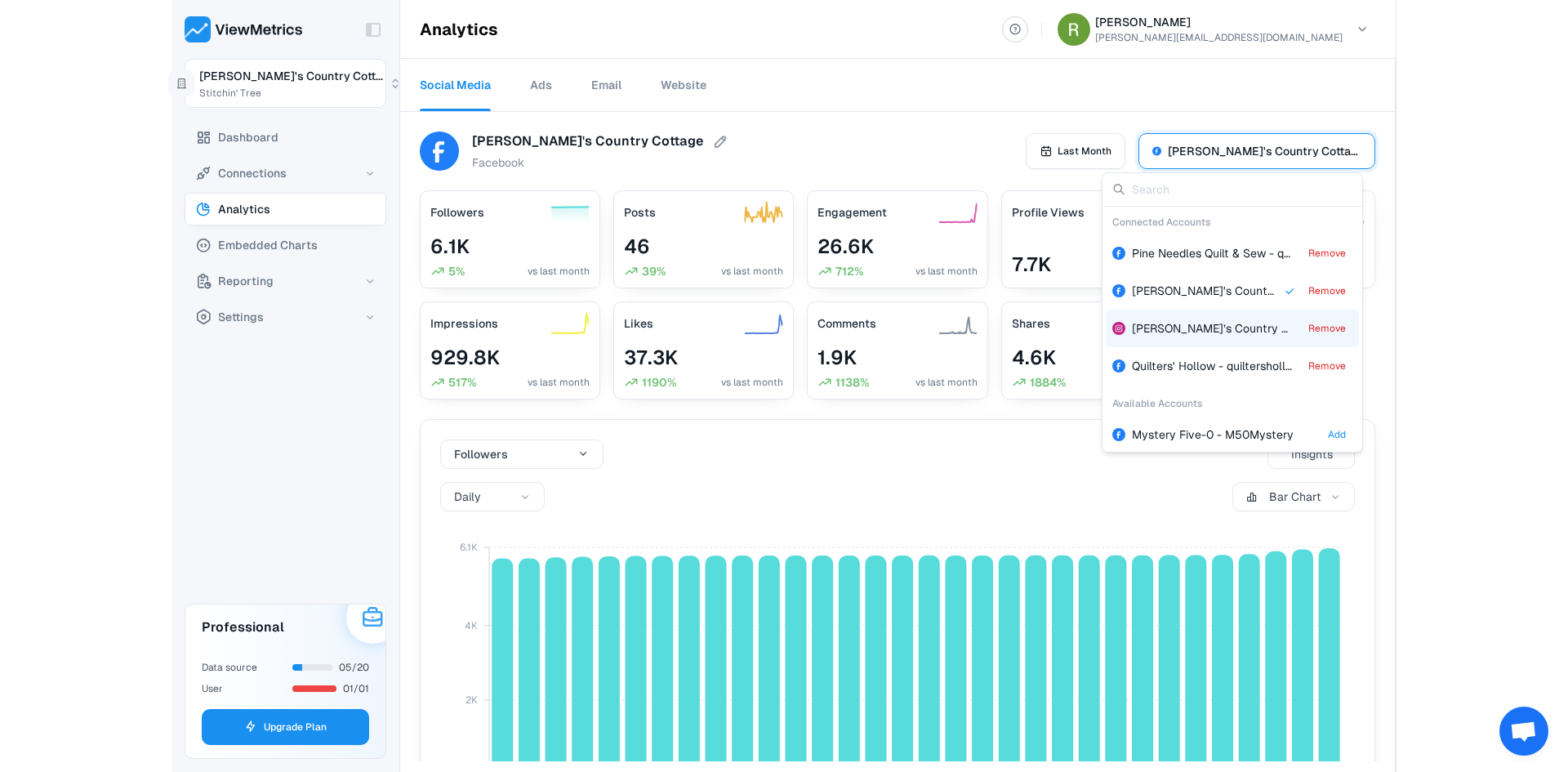
click at [1216, 329] on span "[PERSON_NAME]’s Country Cottage" at bounding box center [1228, 329] width 192 height 15
